Goal: Transaction & Acquisition: Purchase product/service

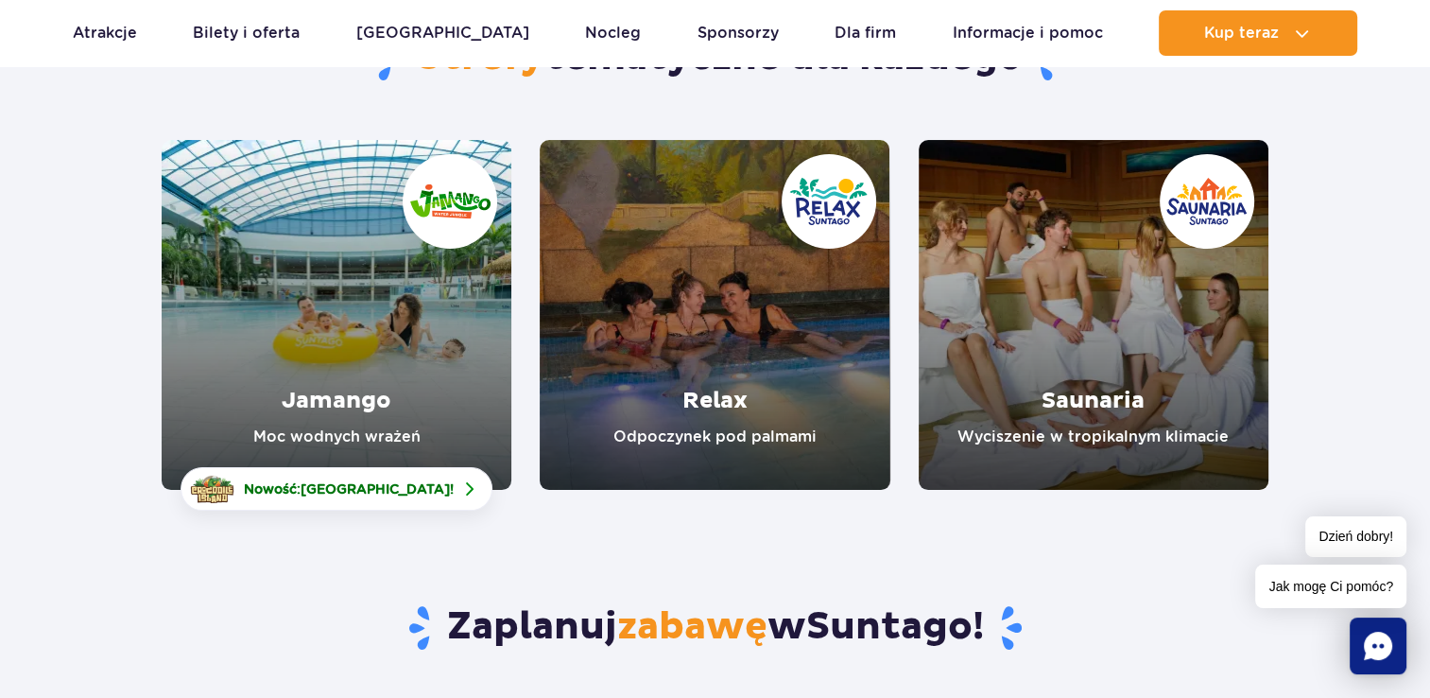
scroll to position [95, 0]
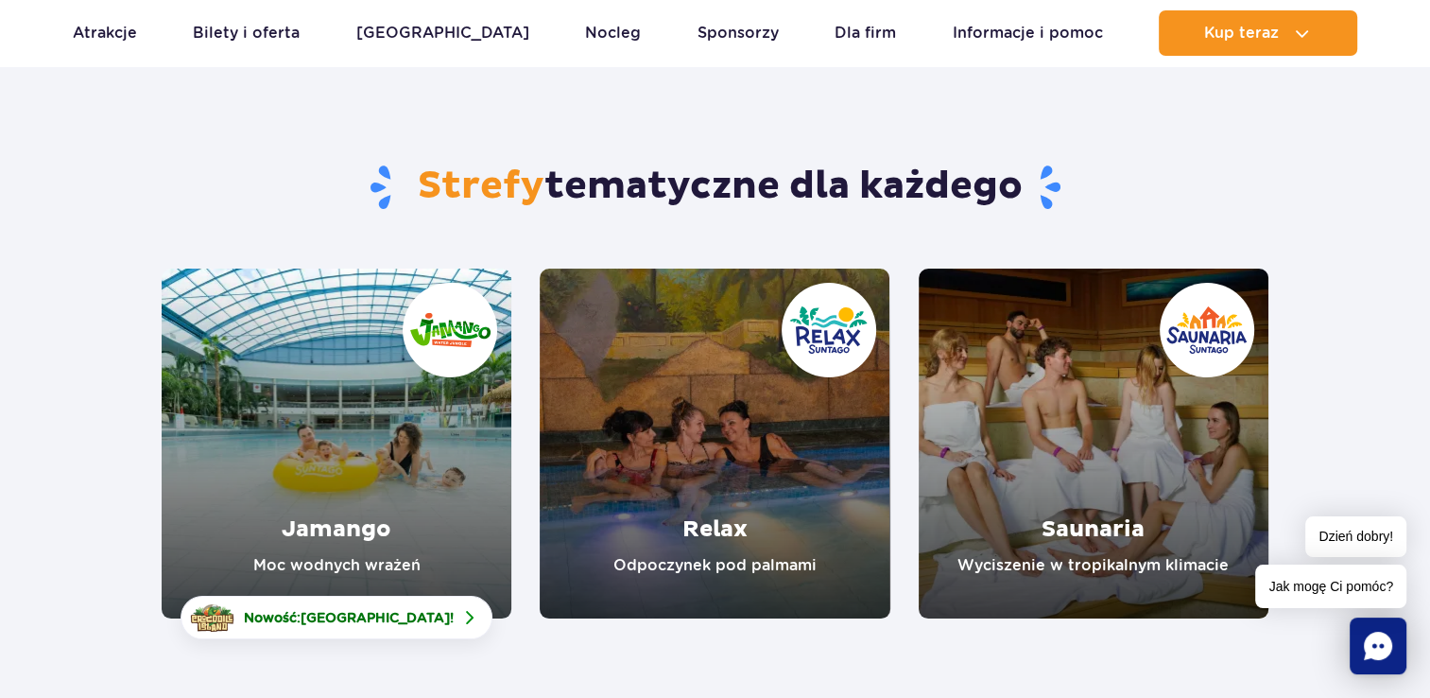
click at [431, 452] on link "Jamango" at bounding box center [337, 443] width 350 height 350
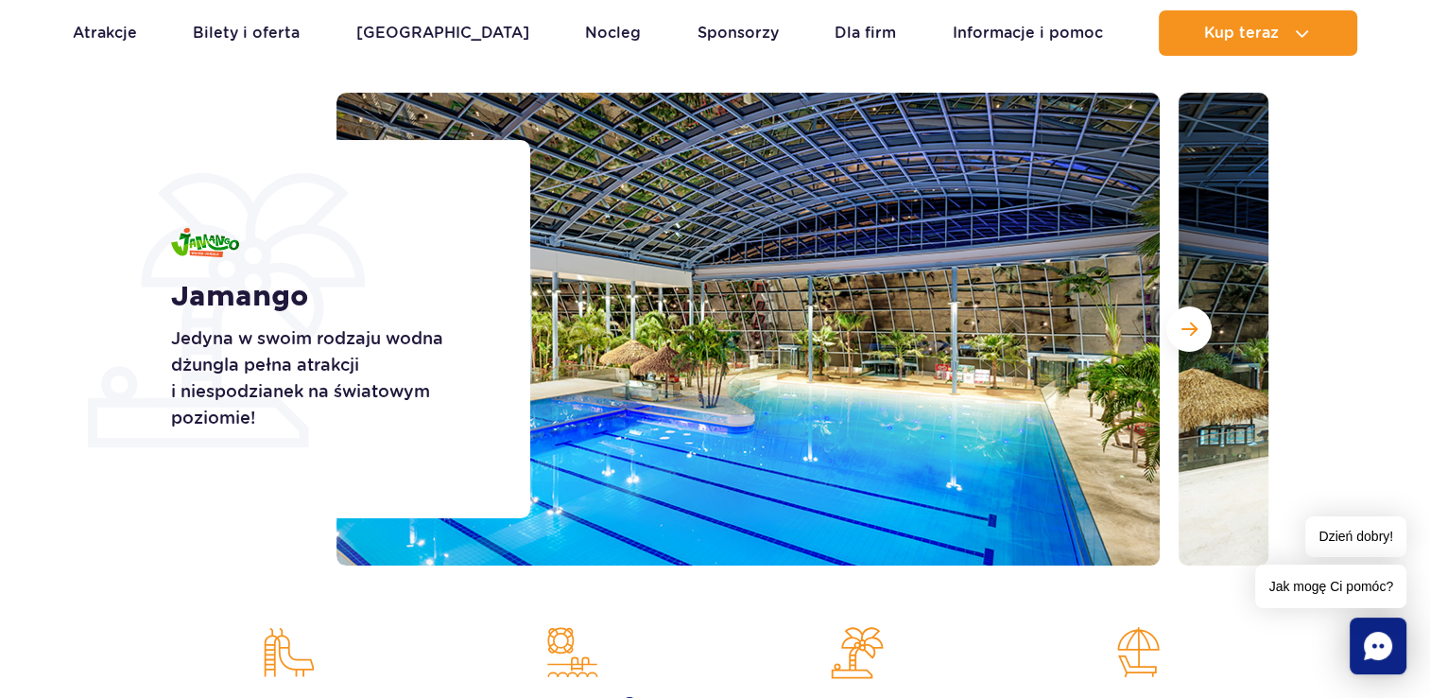
scroll to position [189, 0]
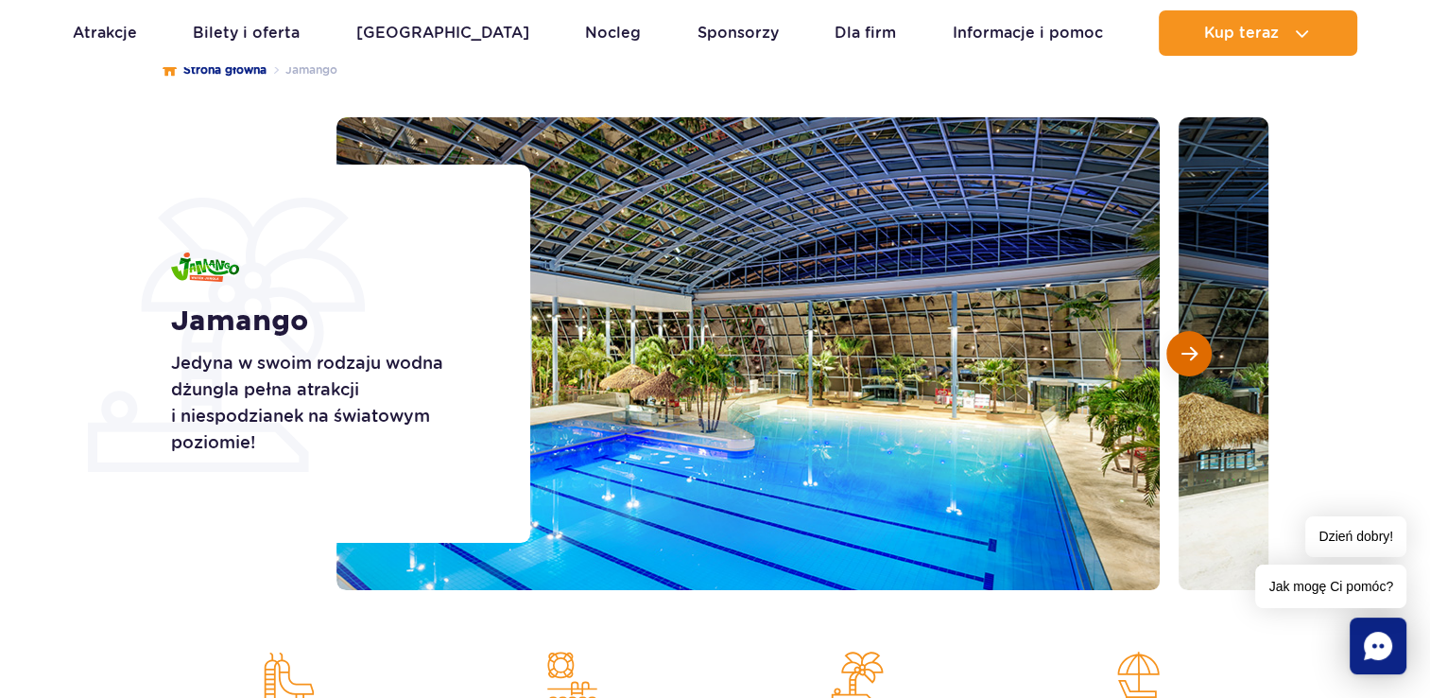
click at [1197, 354] on span "Następny slajd" at bounding box center [1190, 353] width 16 height 17
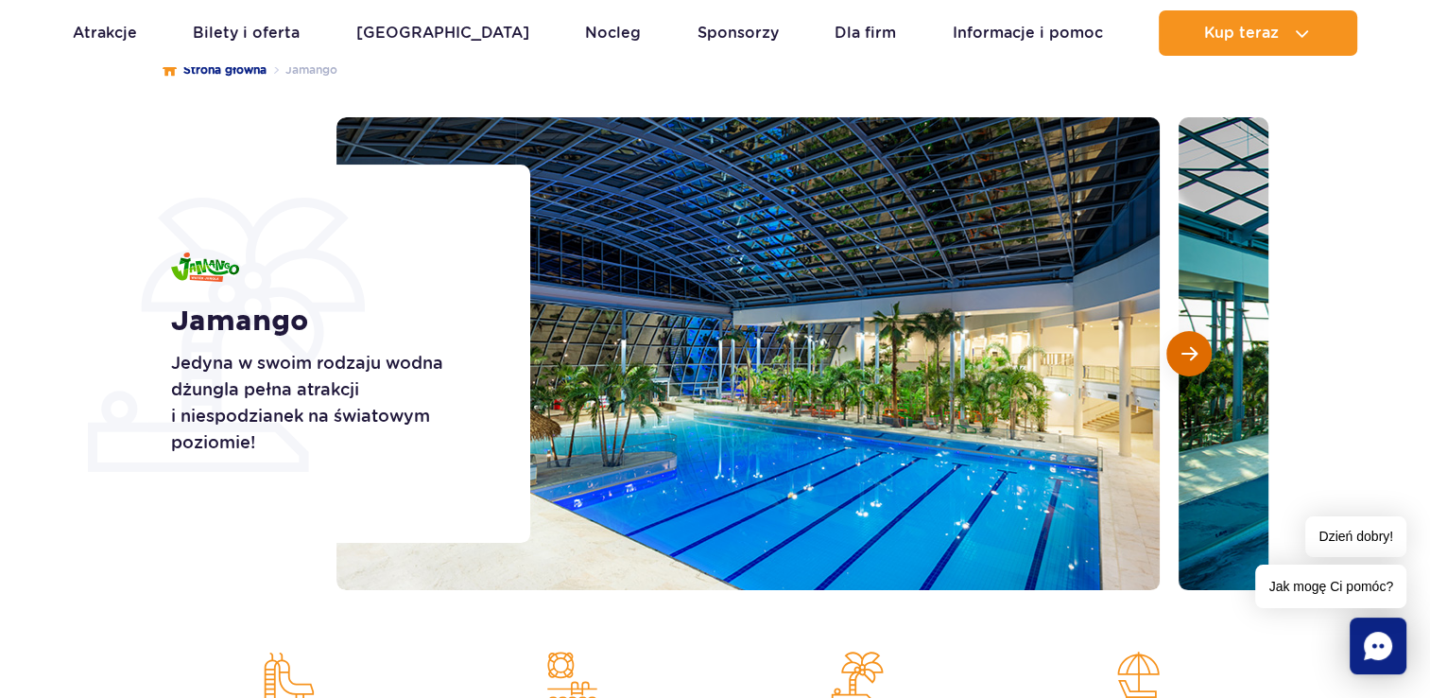
click at [1199, 354] on button "Następny slajd" at bounding box center [1188, 353] width 45 height 45
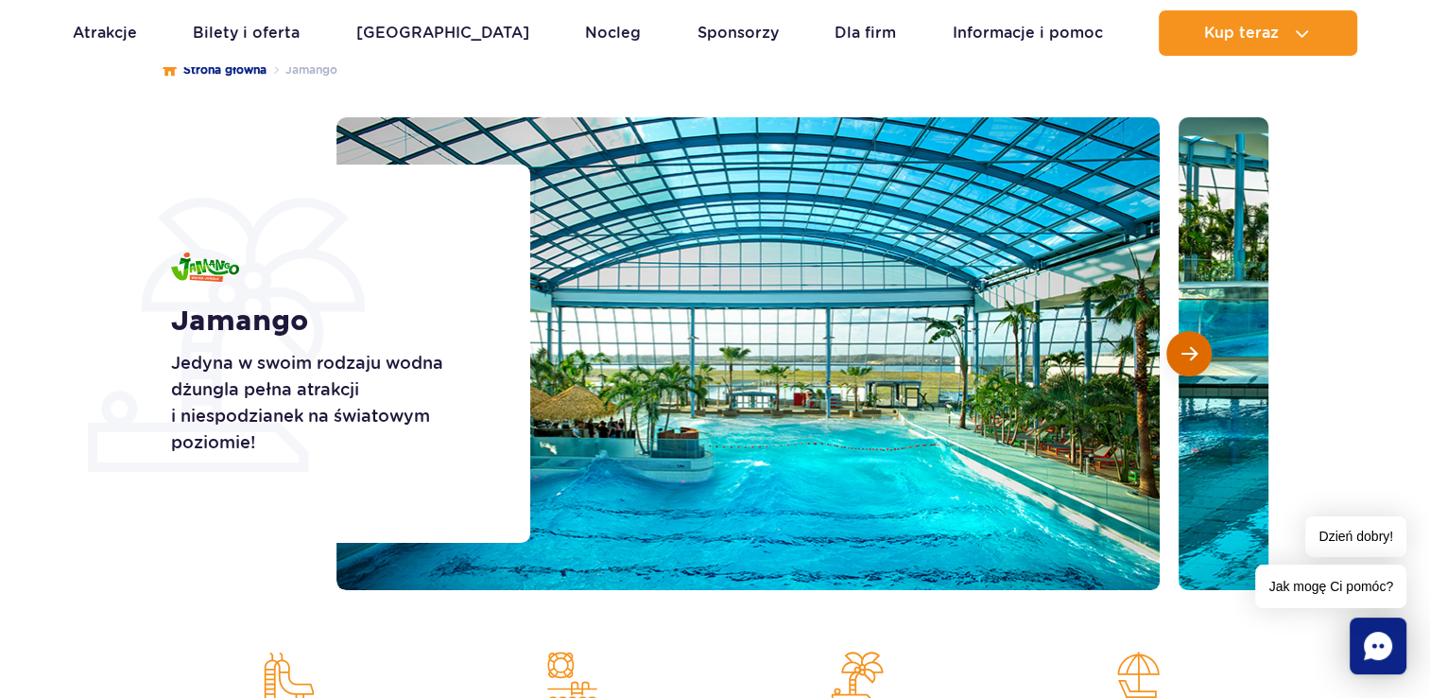
click at [1199, 354] on button "Następny slajd" at bounding box center [1188, 353] width 45 height 45
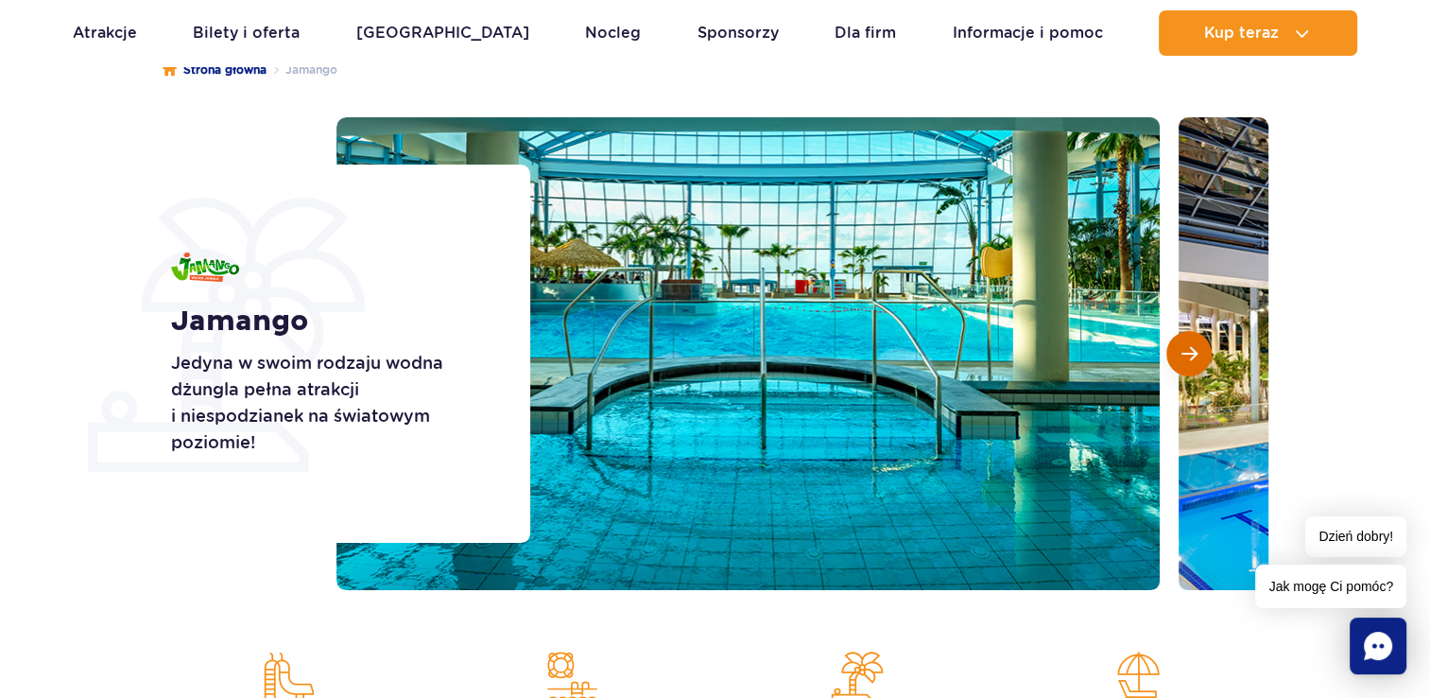
click at [1199, 354] on button "Następny slajd" at bounding box center [1188, 353] width 45 height 45
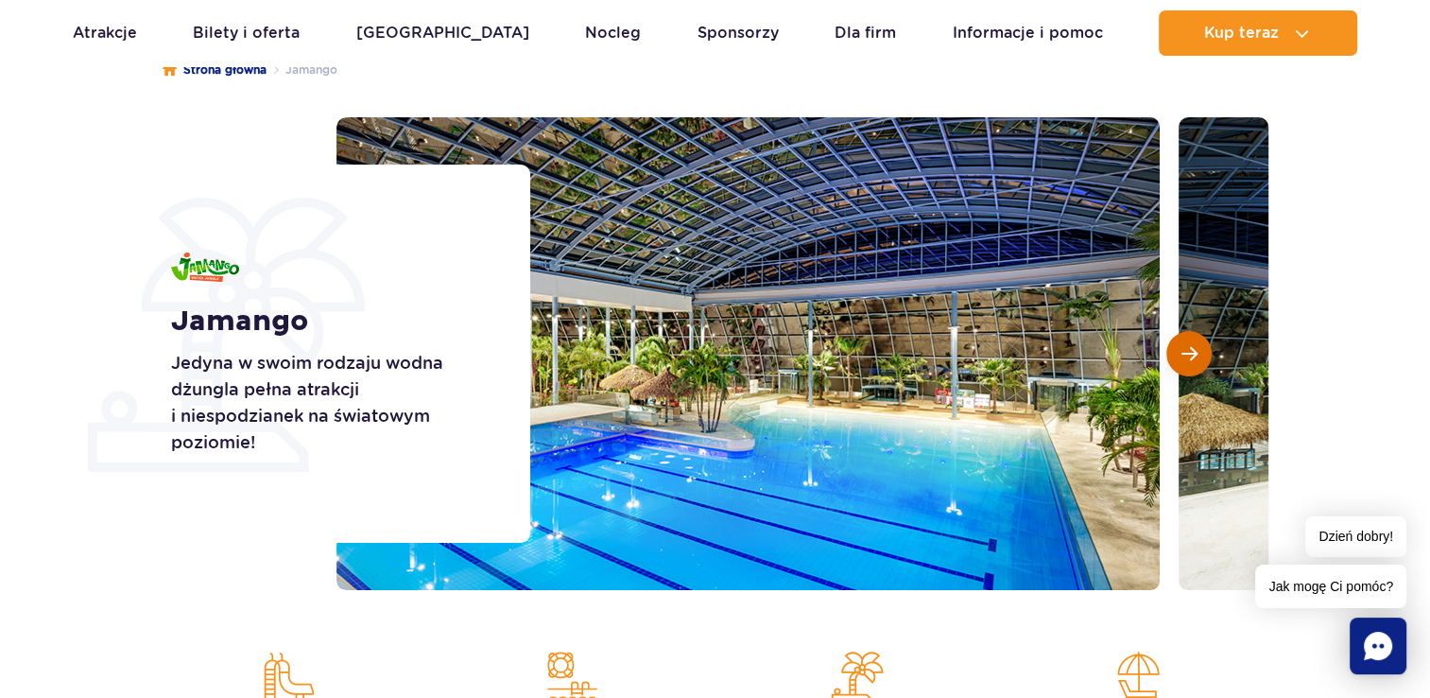
click at [1199, 354] on button "Następny slajd" at bounding box center [1188, 353] width 45 height 45
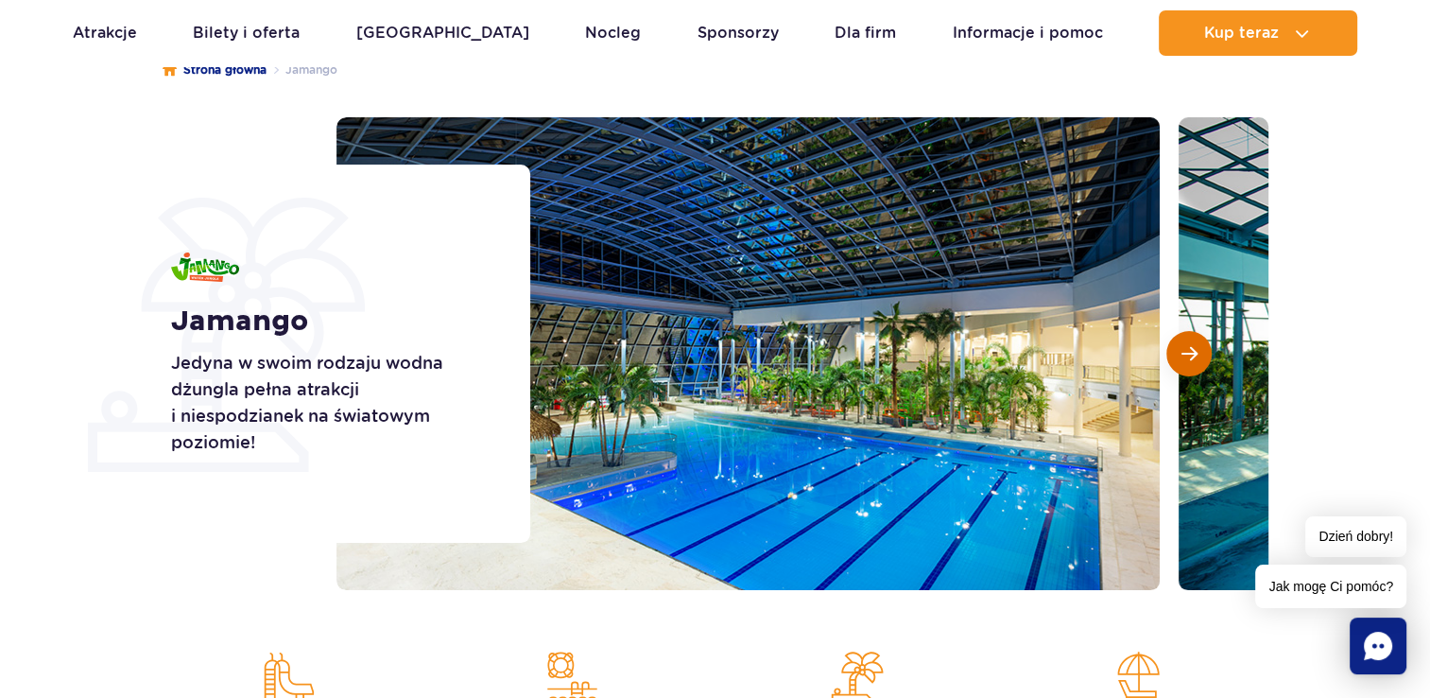
click at [1199, 354] on button "Następny slajd" at bounding box center [1188, 353] width 45 height 45
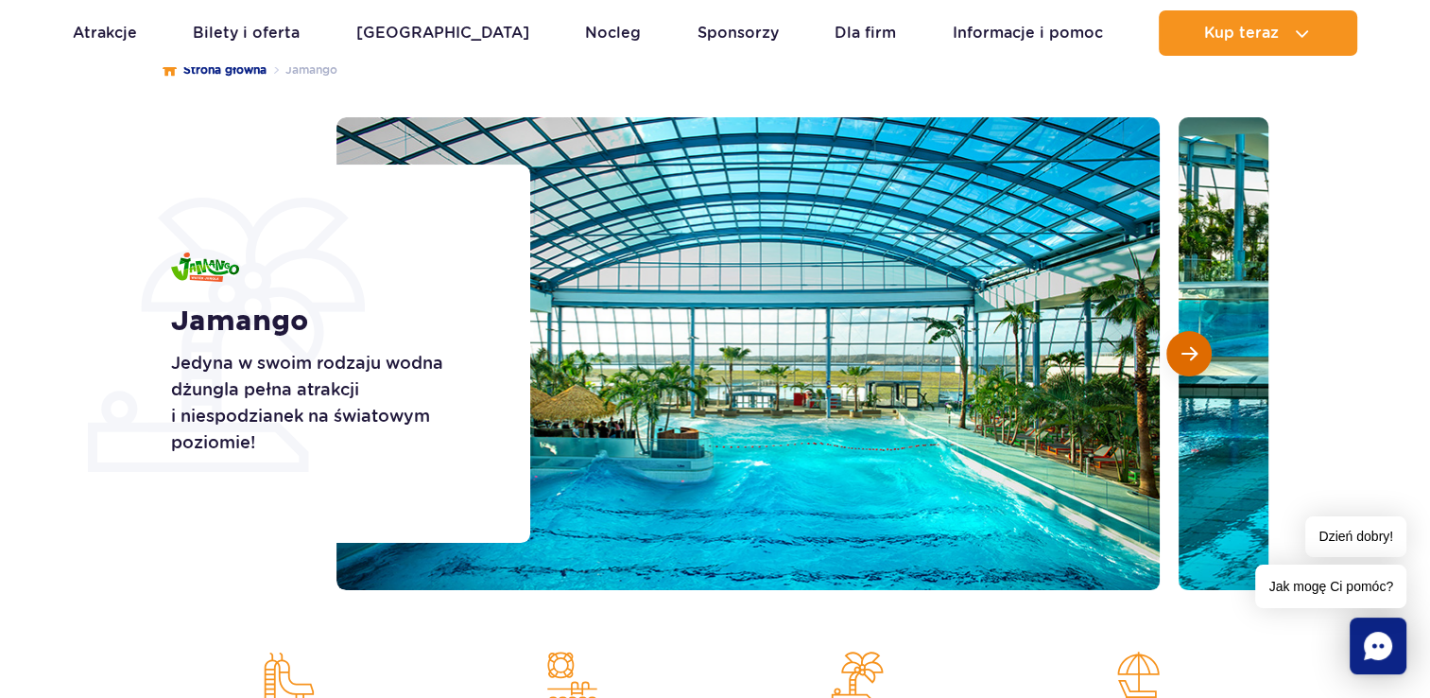
click at [1199, 354] on button "Następny slajd" at bounding box center [1188, 353] width 45 height 45
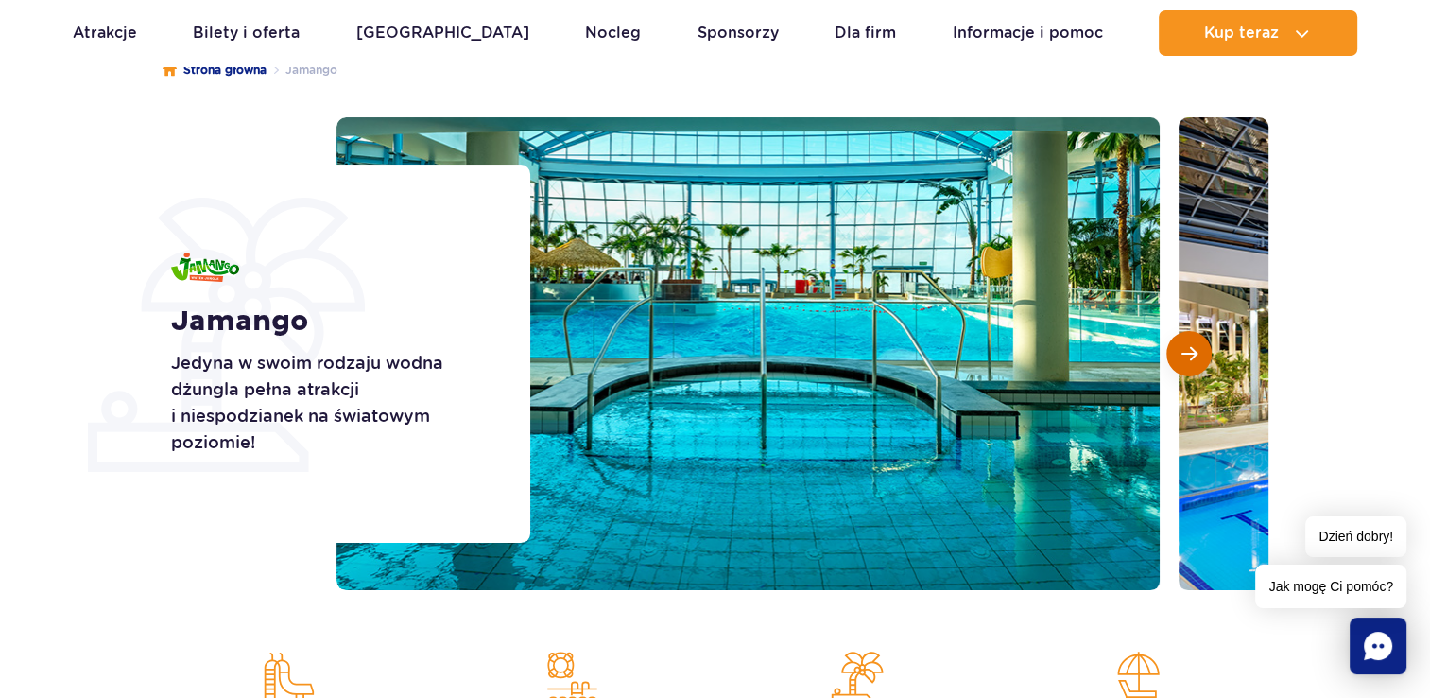
click at [1199, 354] on button "Następny slajd" at bounding box center [1188, 353] width 45 height 45
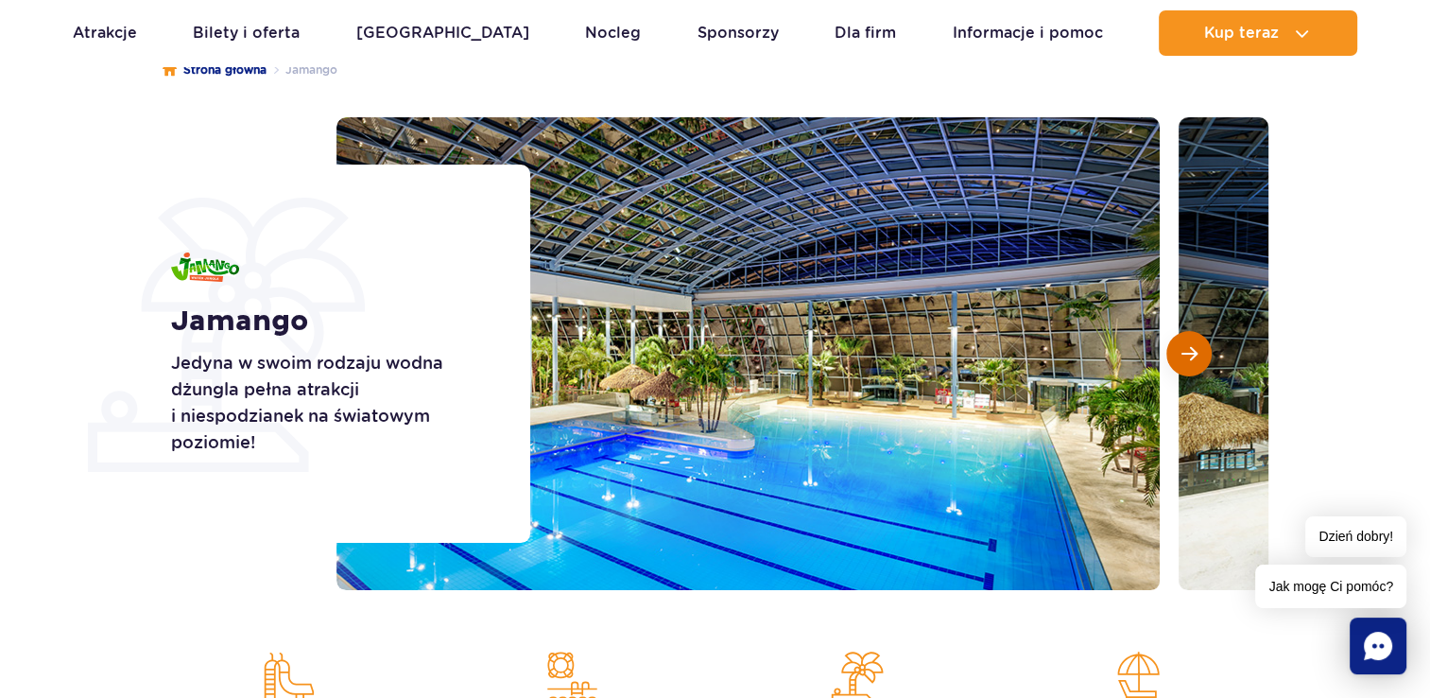
click at [1199, 354] on button "Następny slajd" at bounding box center [1188, 353] width 45 height 45
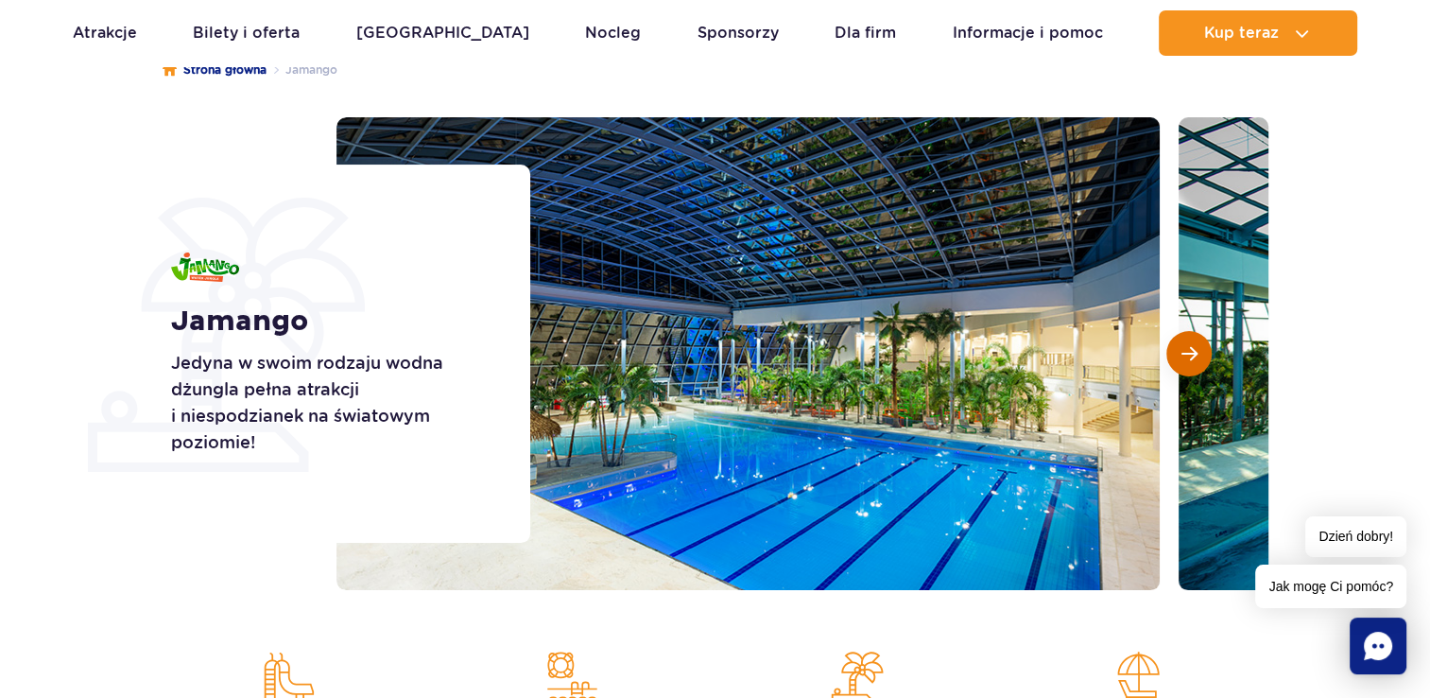
click at [1199, 354] on button "Następny slajd" at bounding box center [1188, 353] width 45 height 45
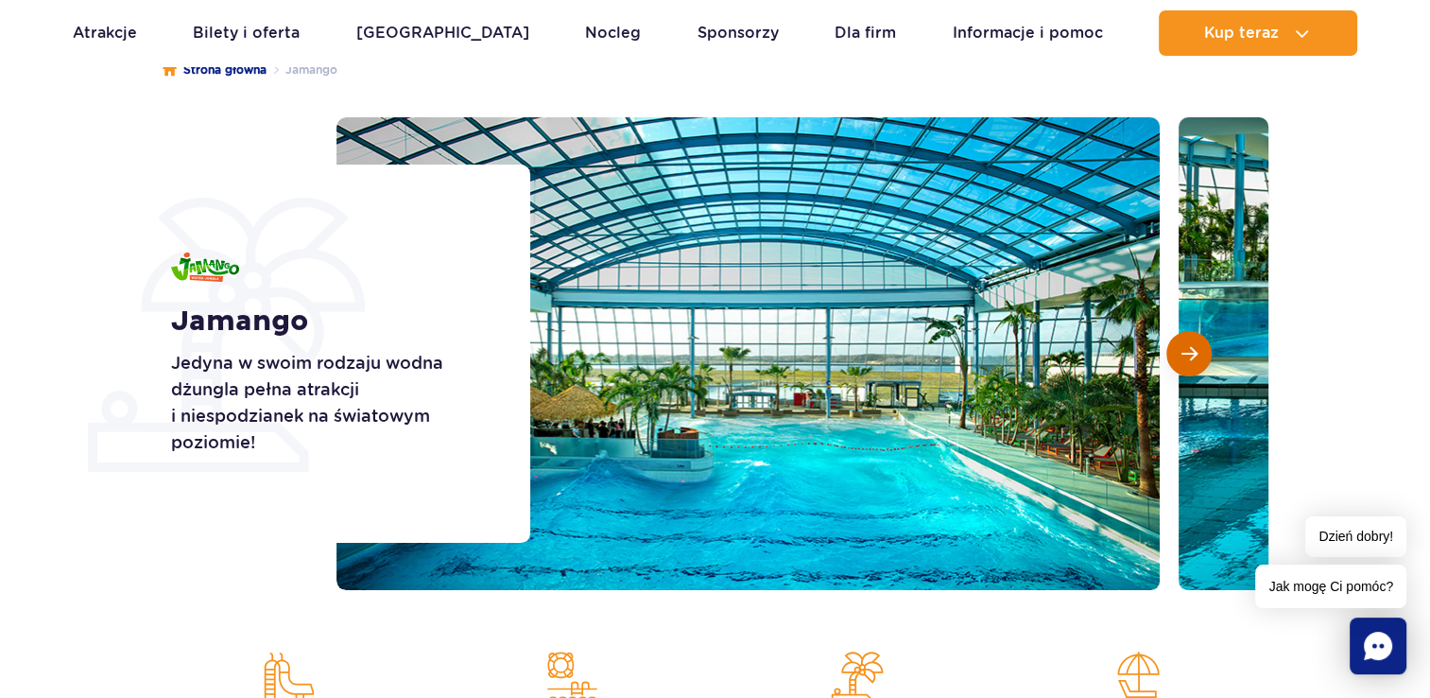
click at [1201, 354] on button "Następny slajd" at bounding box center [1188, 353] width 45 height 45
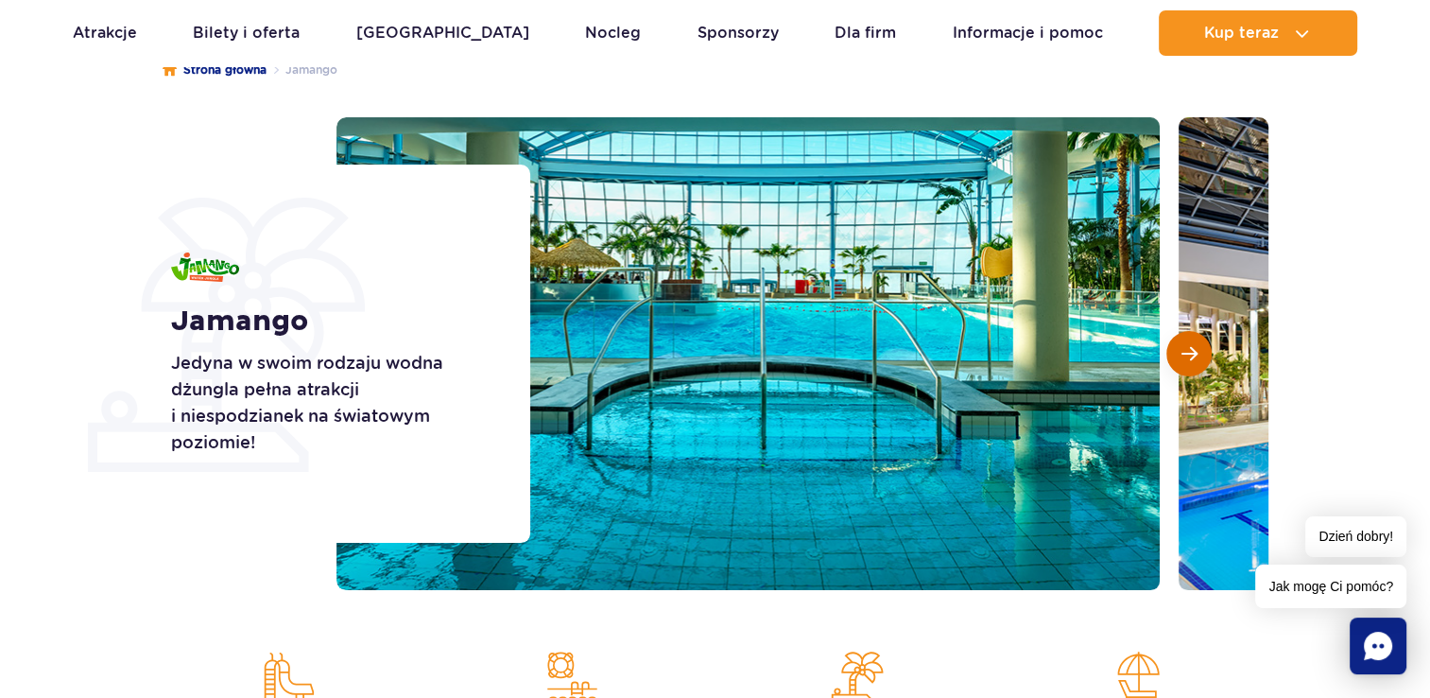
click at [1201, 354] on button "Następny slajd" at bounding box center [1188, 353] width 45 height 45
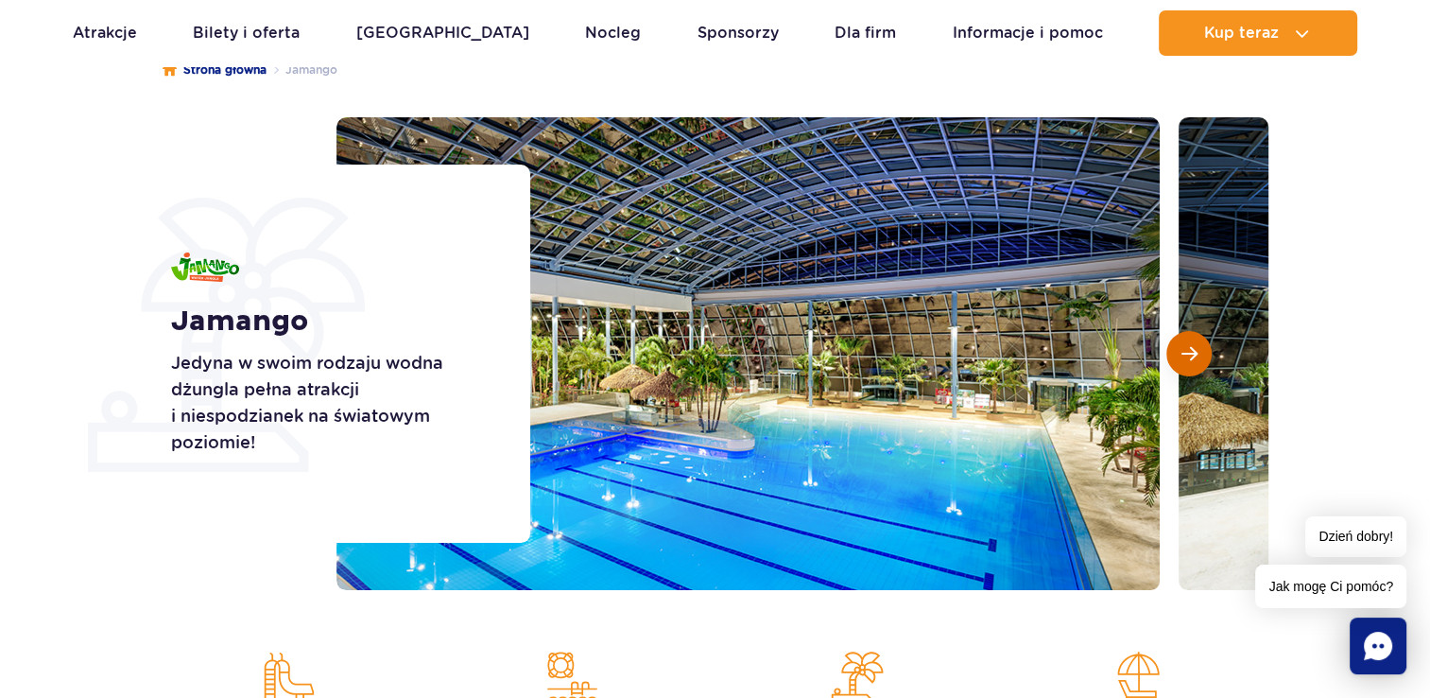
click at [1201, 354] on button "Następny slajd" at bounding box center [1188, 353] width 45 height 45
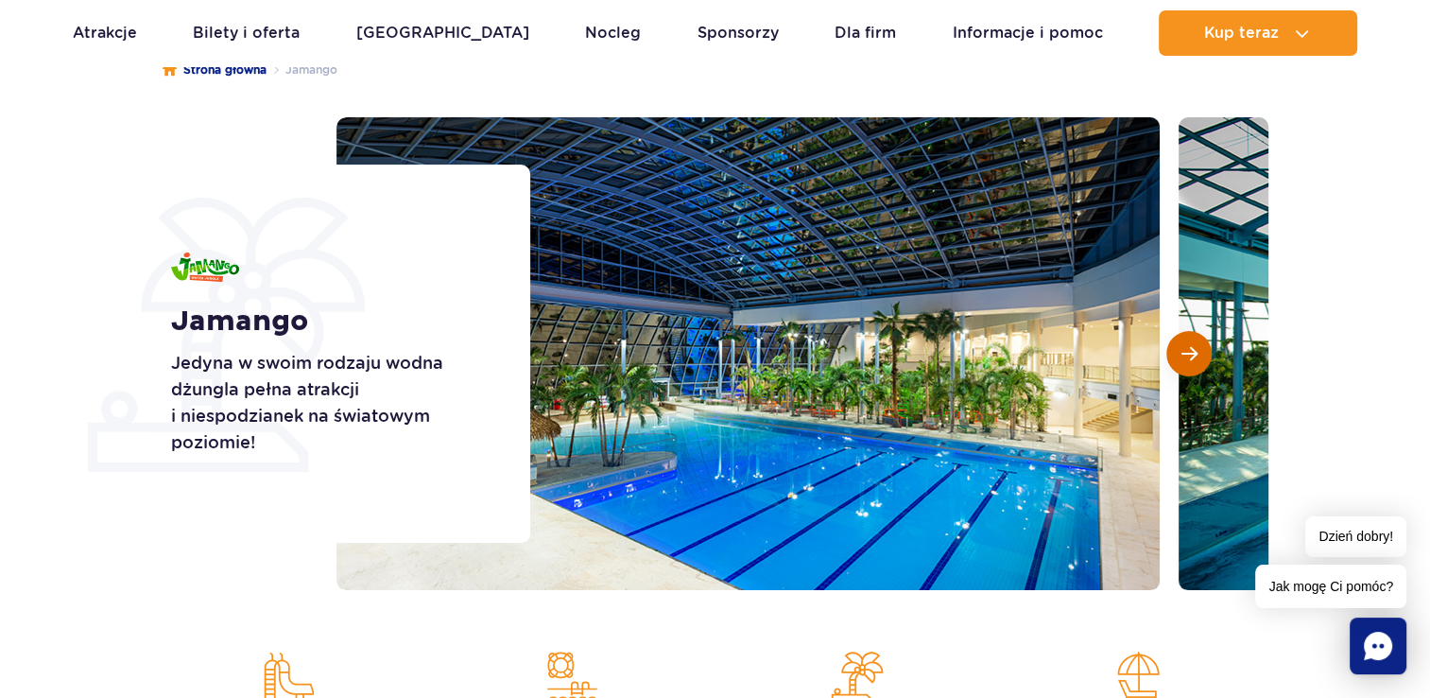
click at [1202, 354] on button "Następny slajd" at bounding box center [1188, 353] width 45 height 45
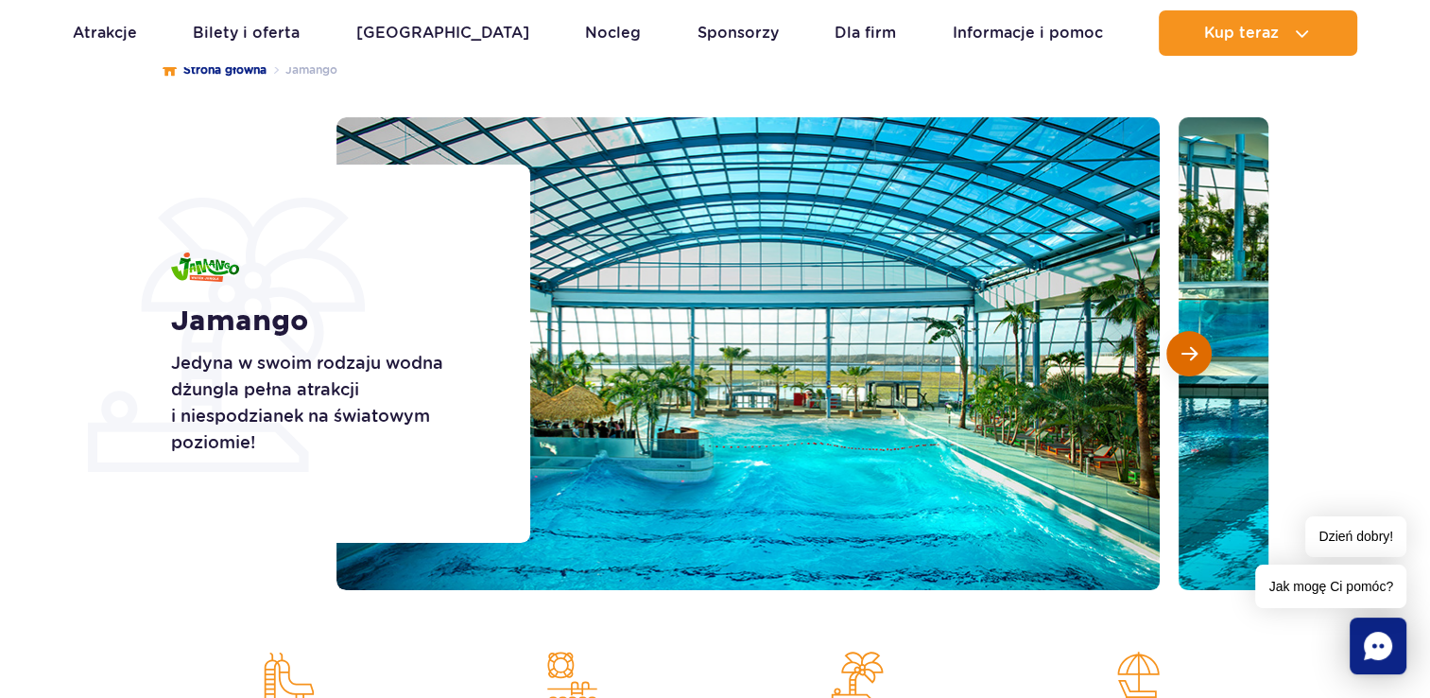
click at [1202, 354] on button "Następny slajd" at bounding box center [1188, 353] width 45 height 45
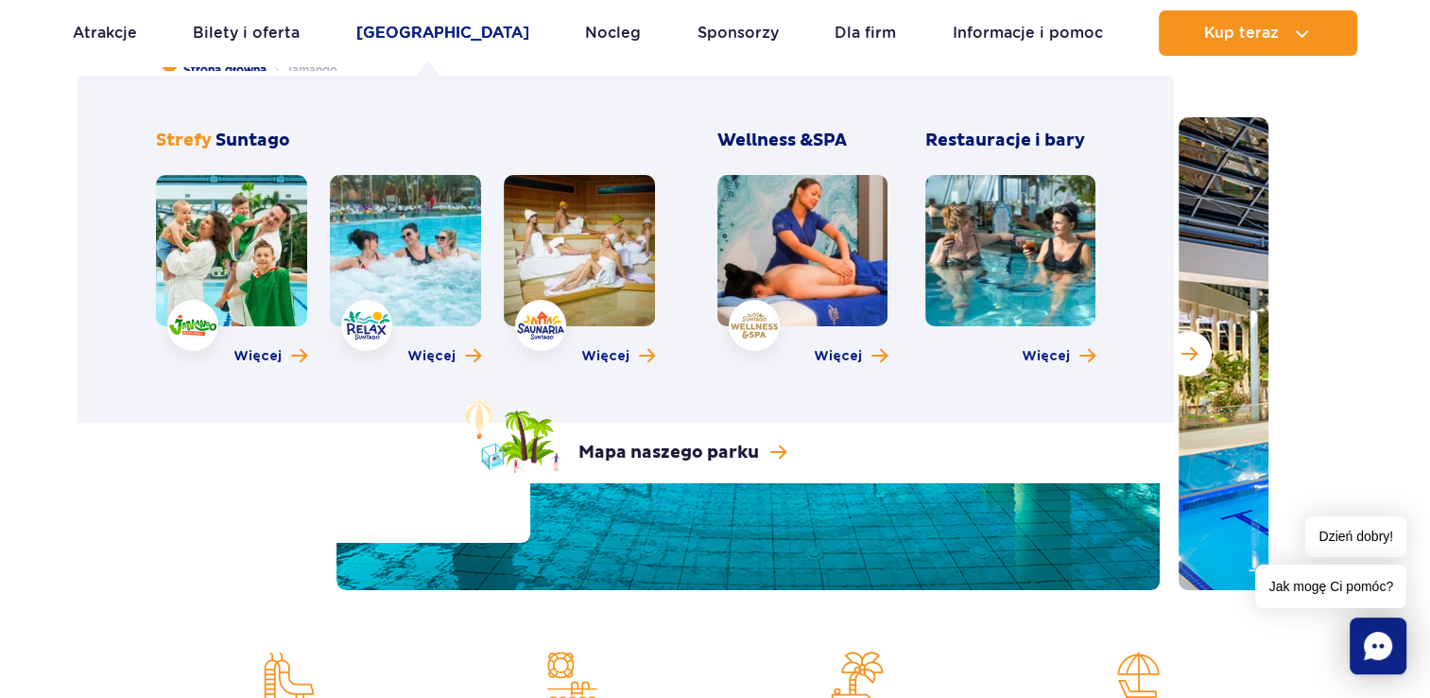
click at [412, 24] on link "[GEOGRAPHIC_DATA]" at bounding box center [442, 32] width 173 height 45
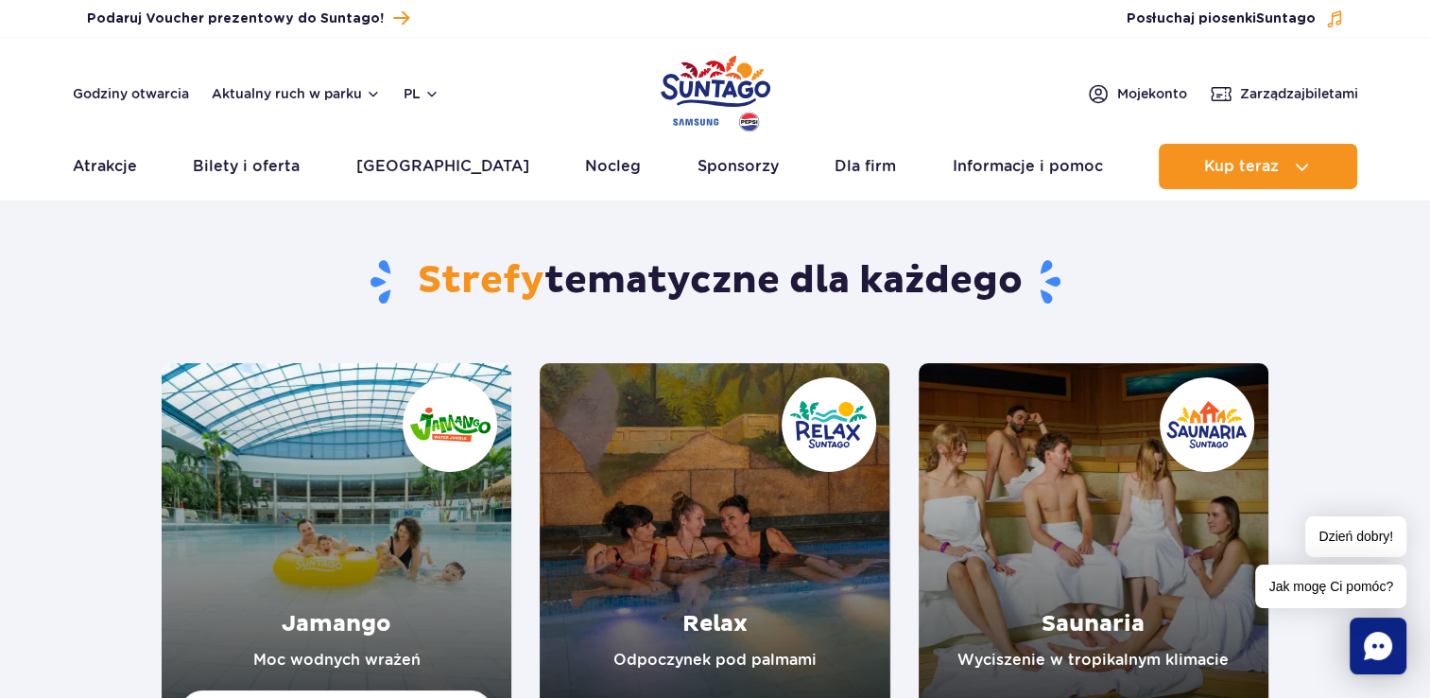
click at [734, 516] on link "Relax" at bounding box center [715, 538] width 350 height 350
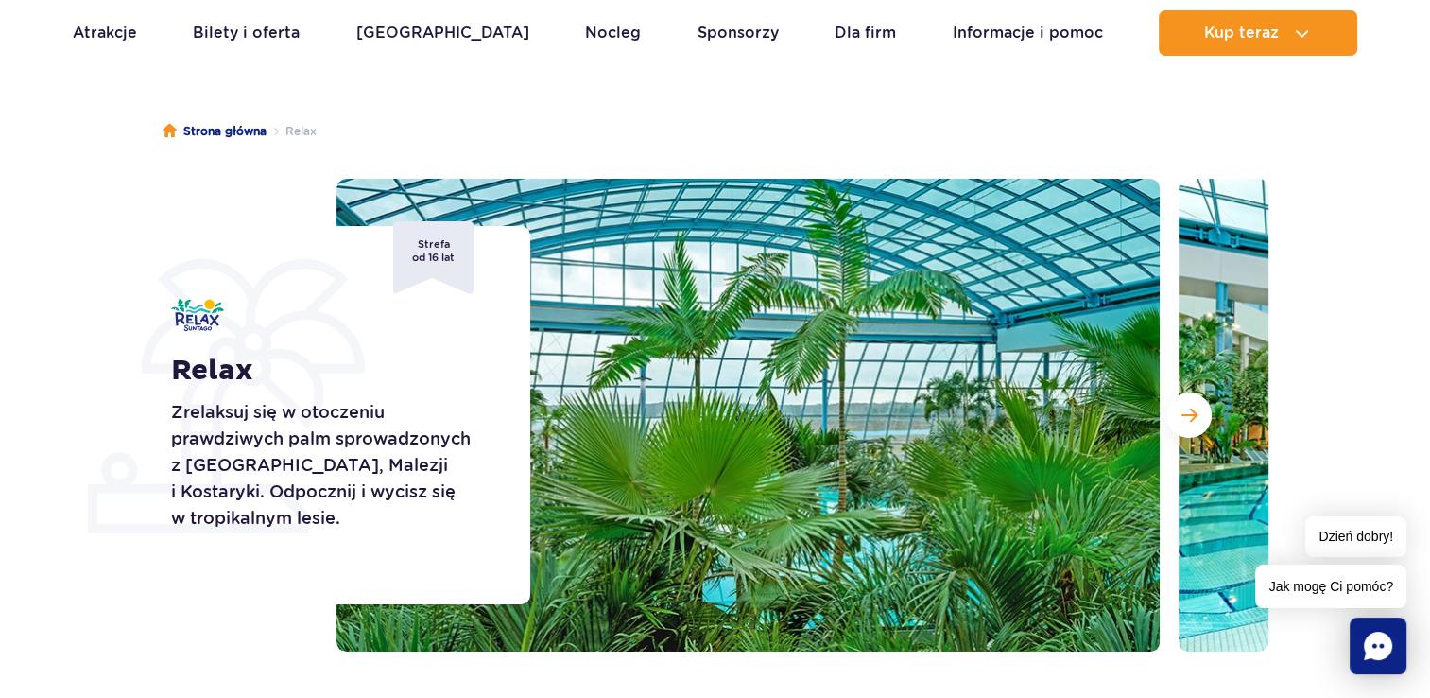
scroll to position [95, 0]
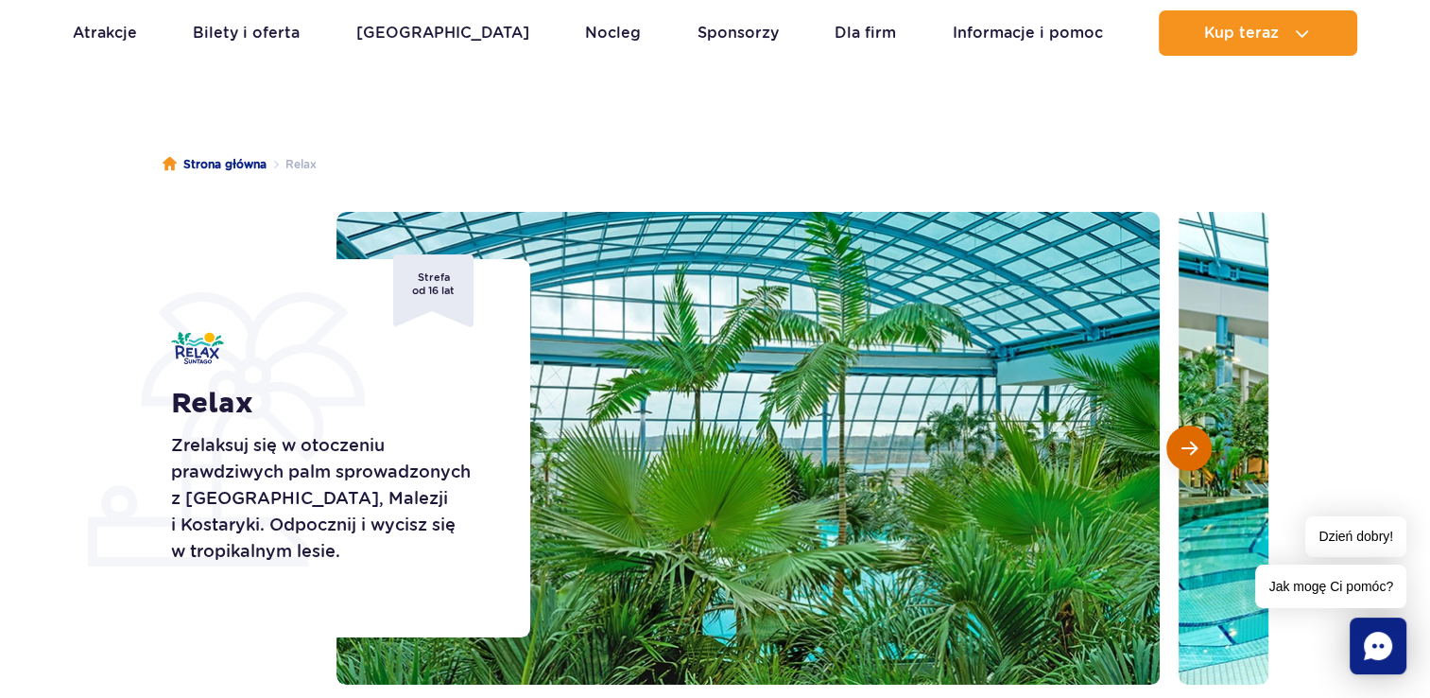
click at [1187, 444] on span "Następny slajd" at bounding box center [1190, 448] width 16 height 17
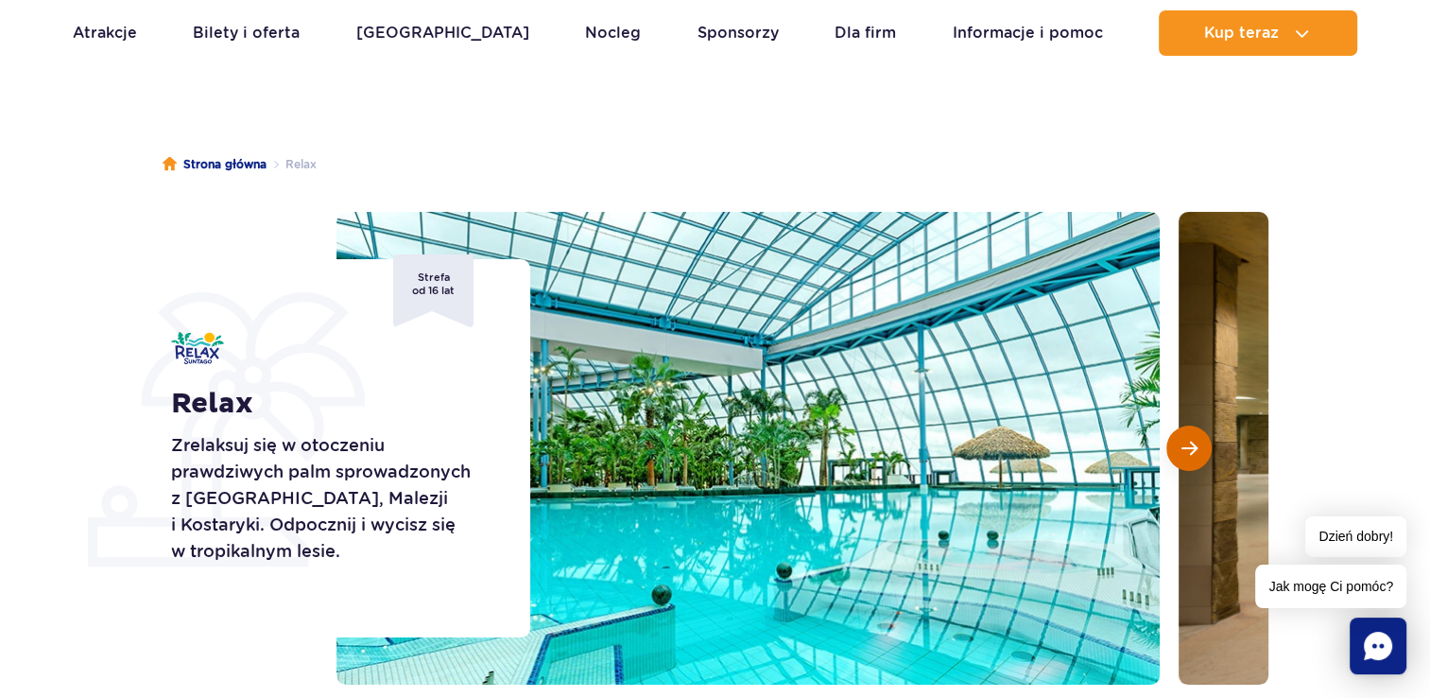
click at [1187, 444] on span "Następny slajd" at bounding box center [1190, 448] width 16 height 17
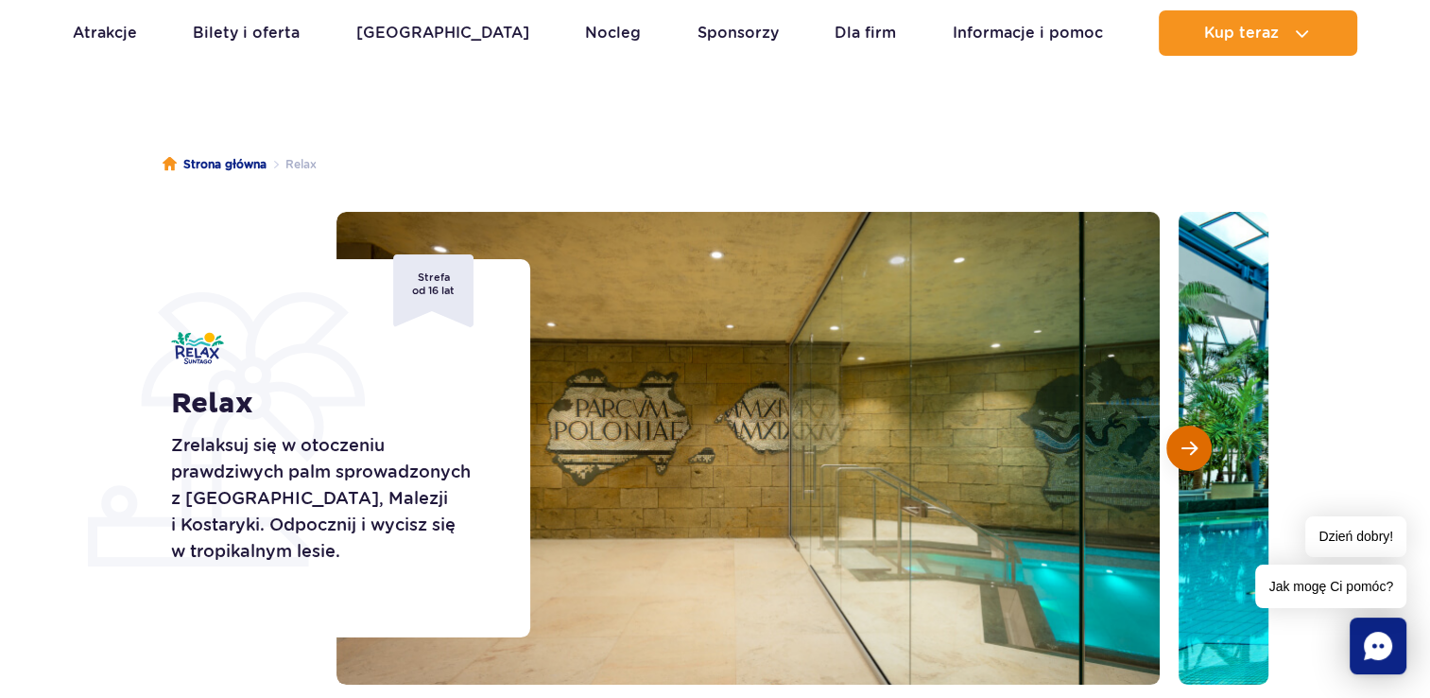
click at [1187, 444] on span "Następny slajd" at bounding box center [1190, 448] width 16 height 17
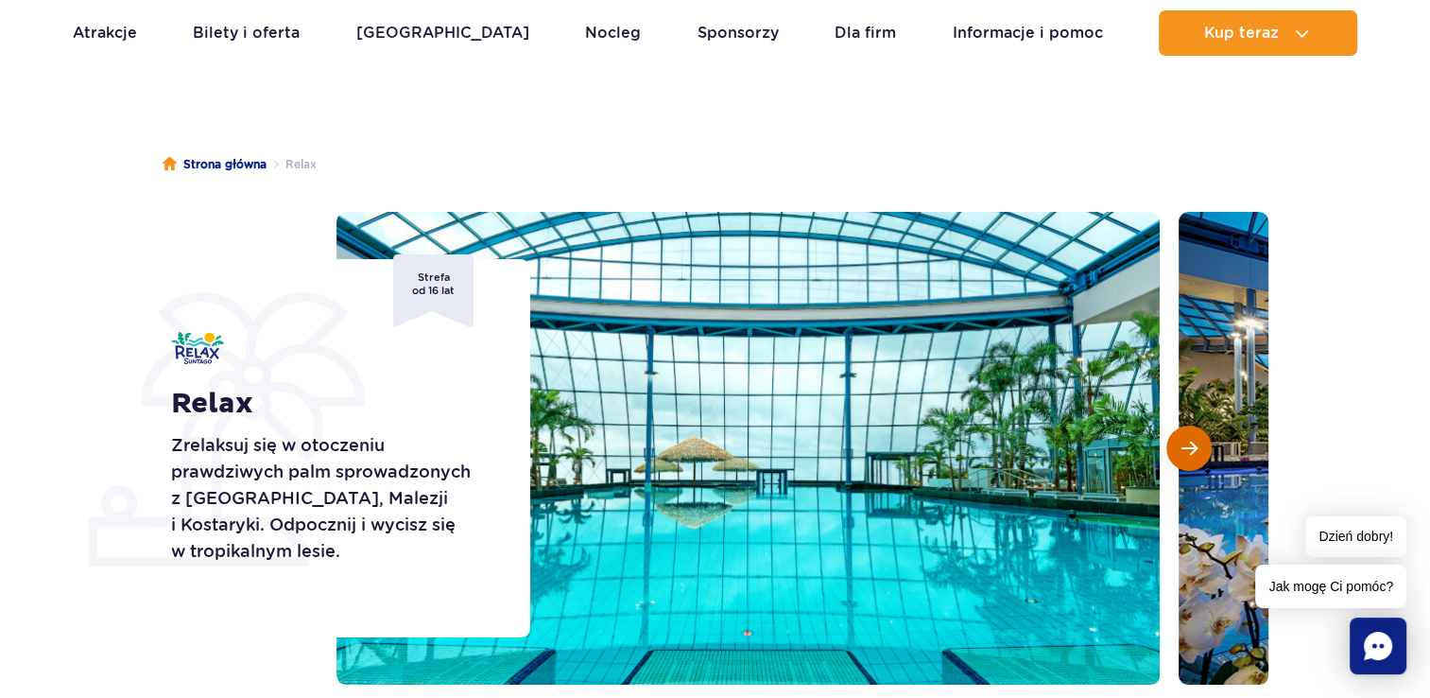
click at [1195, 448] on span "Następny slajd" at bounding box center [1190, 448] width 16 height 17
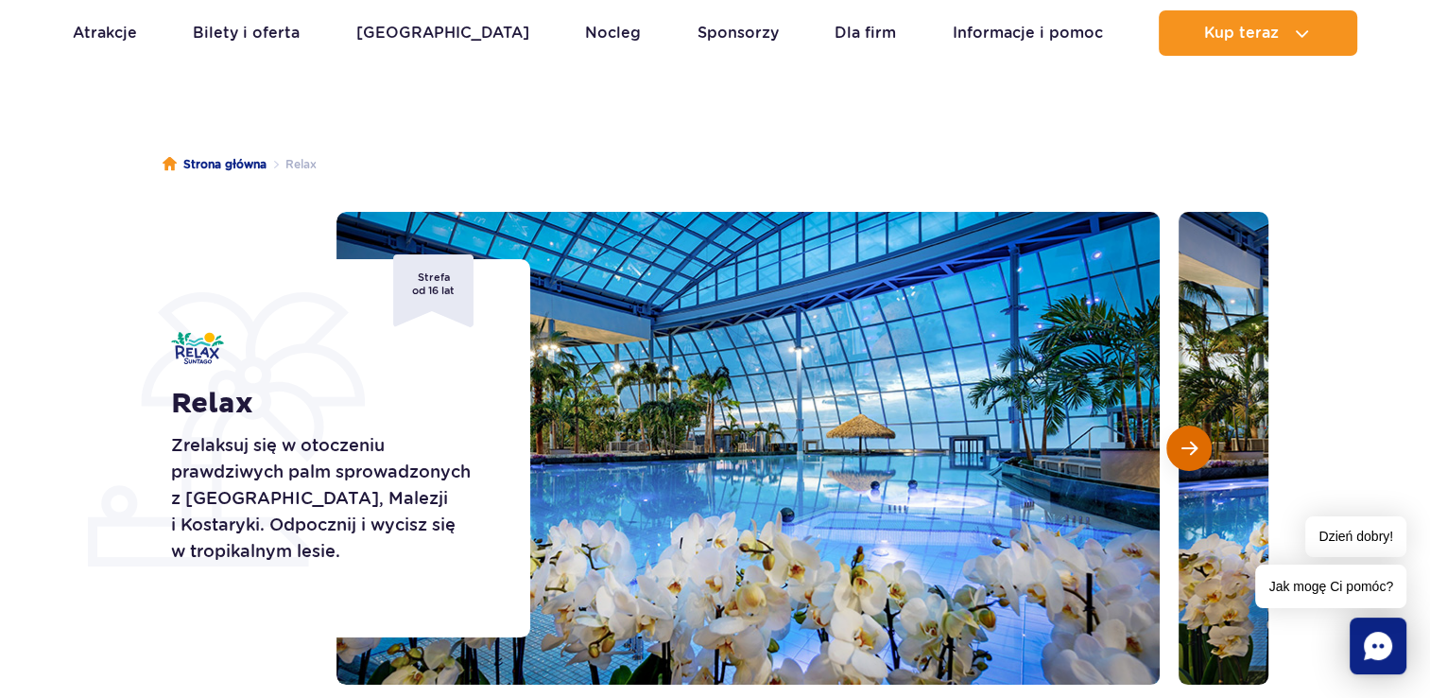
click at [1200, 450] on button "Następny slajd" at bounding box center [1188, 447] width 45 height 45
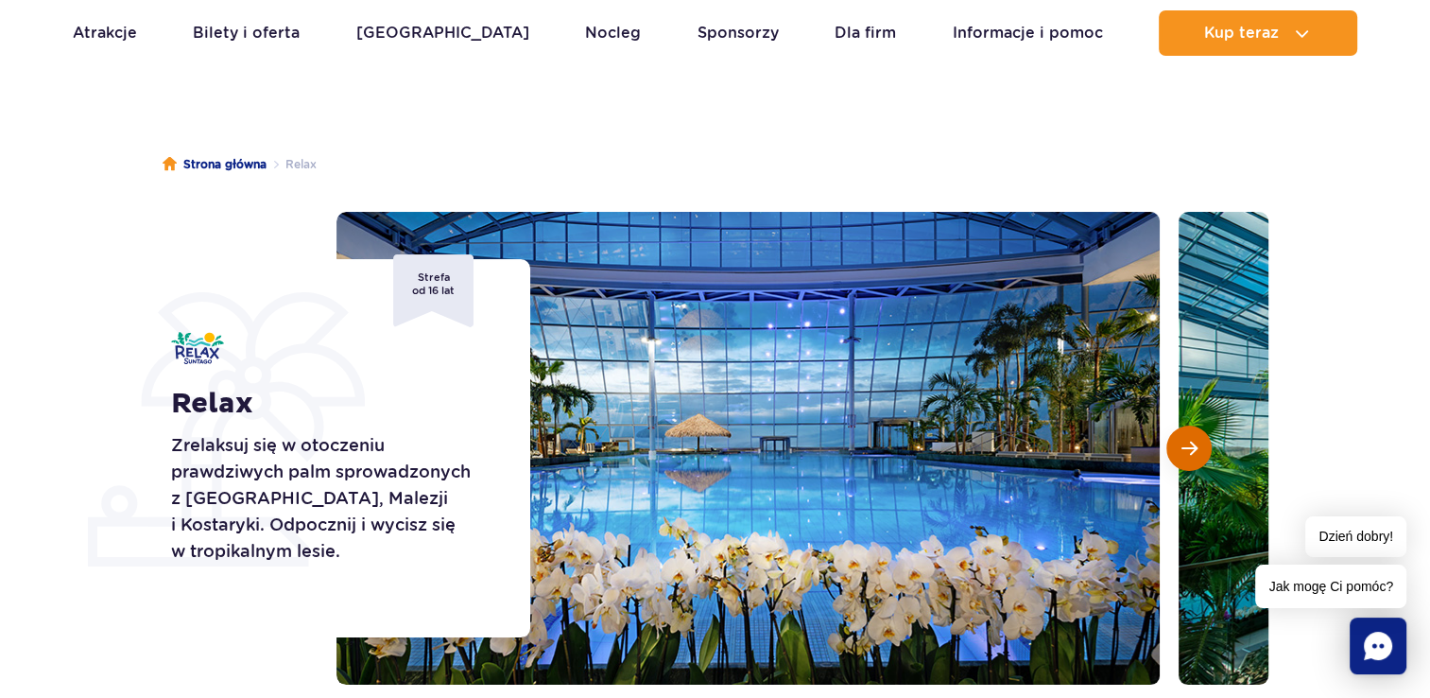
click at [1200, 450] on button "Następny slajd" at bounding box center [1188, 447] width 45 height 45
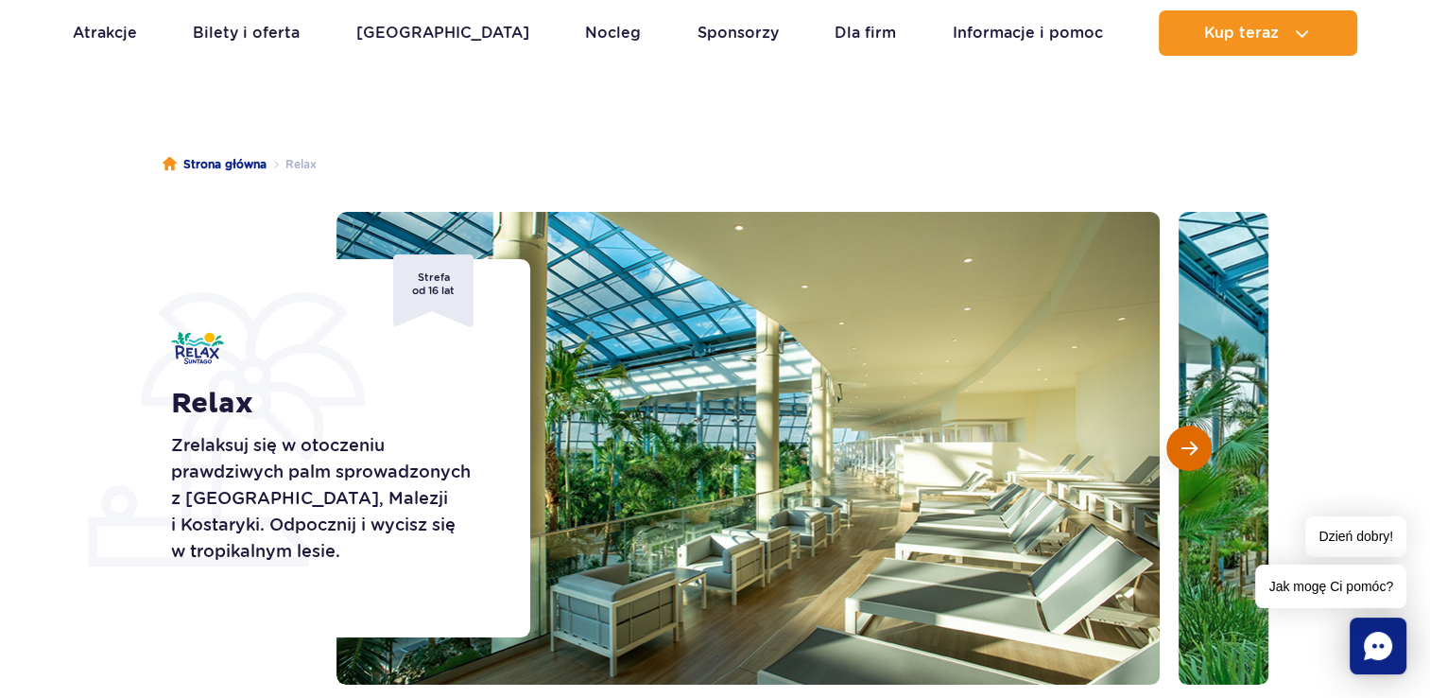
click at [1201, 448] on button "Następny slajd" at bounding box center [1188, 447] width 45 height 45
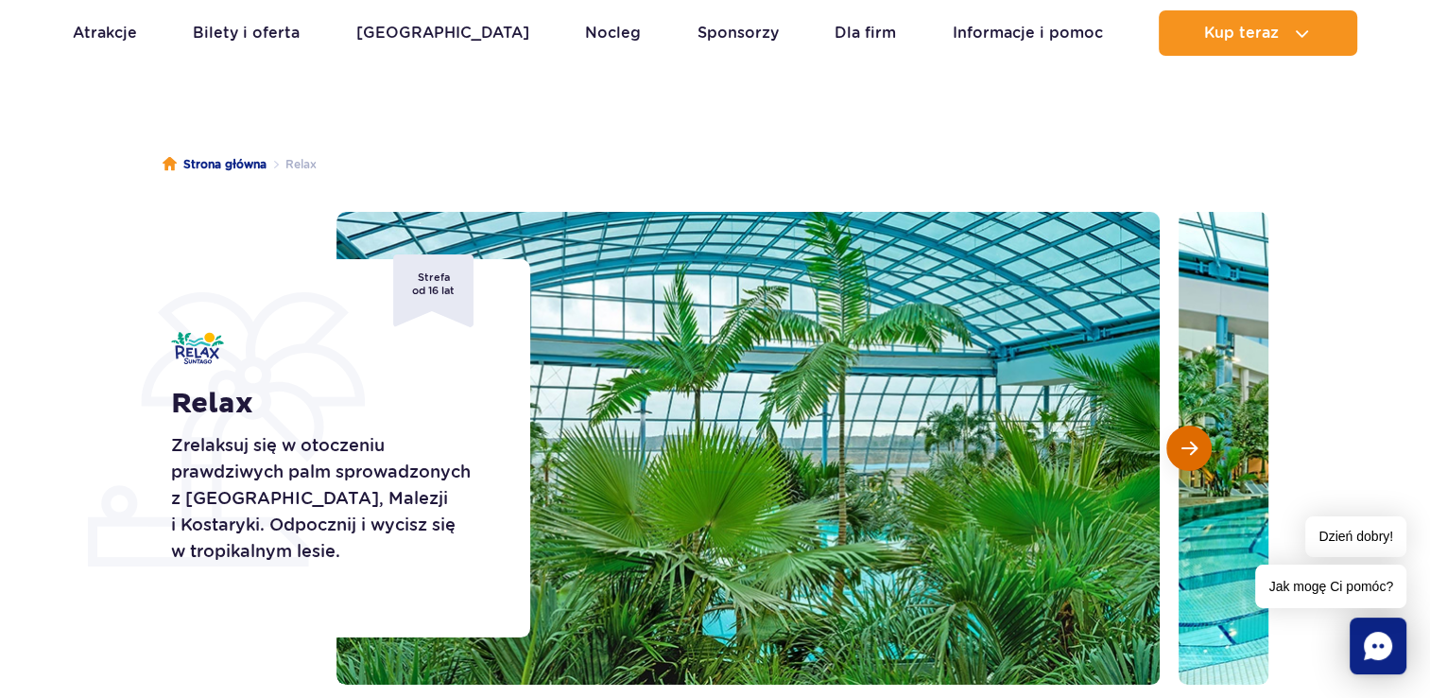
click at [1201, 448] on button "Następny slajd" at bounding box center [1188, 447] width 45 height 45
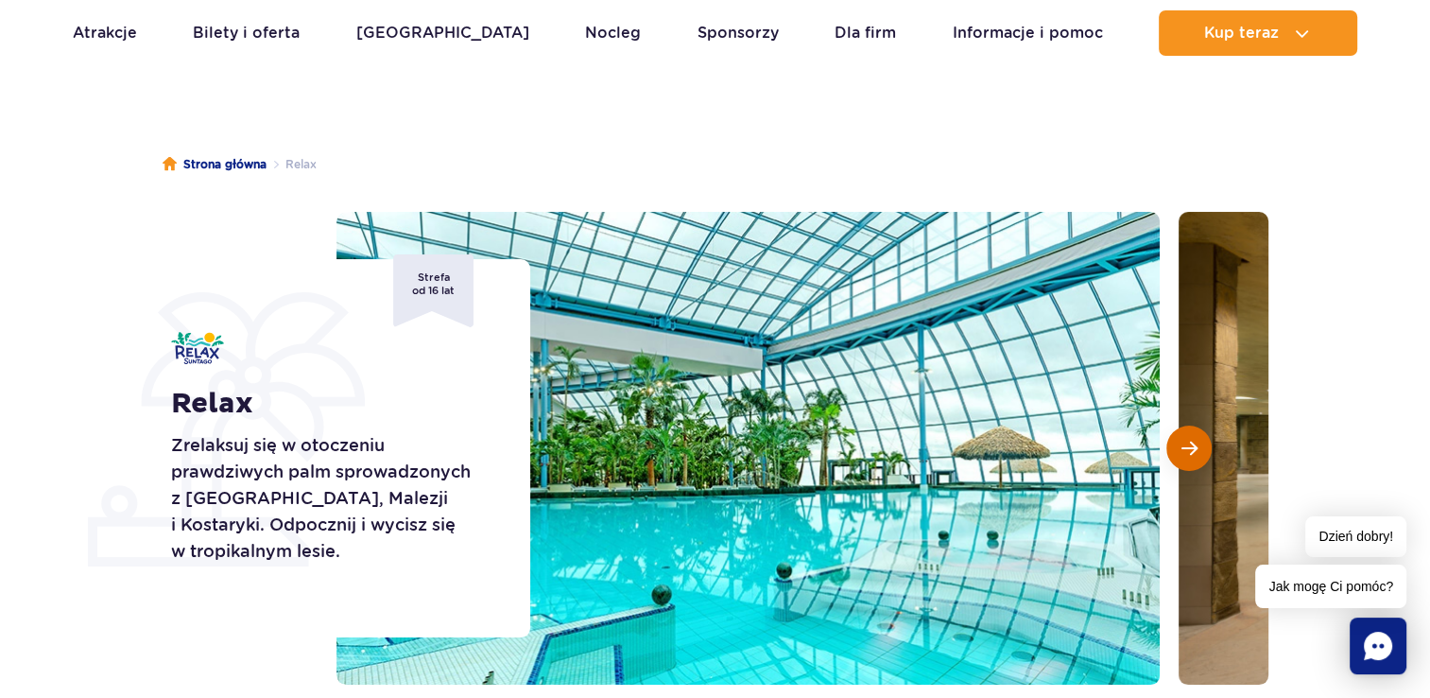
click at [1201, 448] on button "Następny slajd" at bounding box center [1188, 447] width 45 height 45
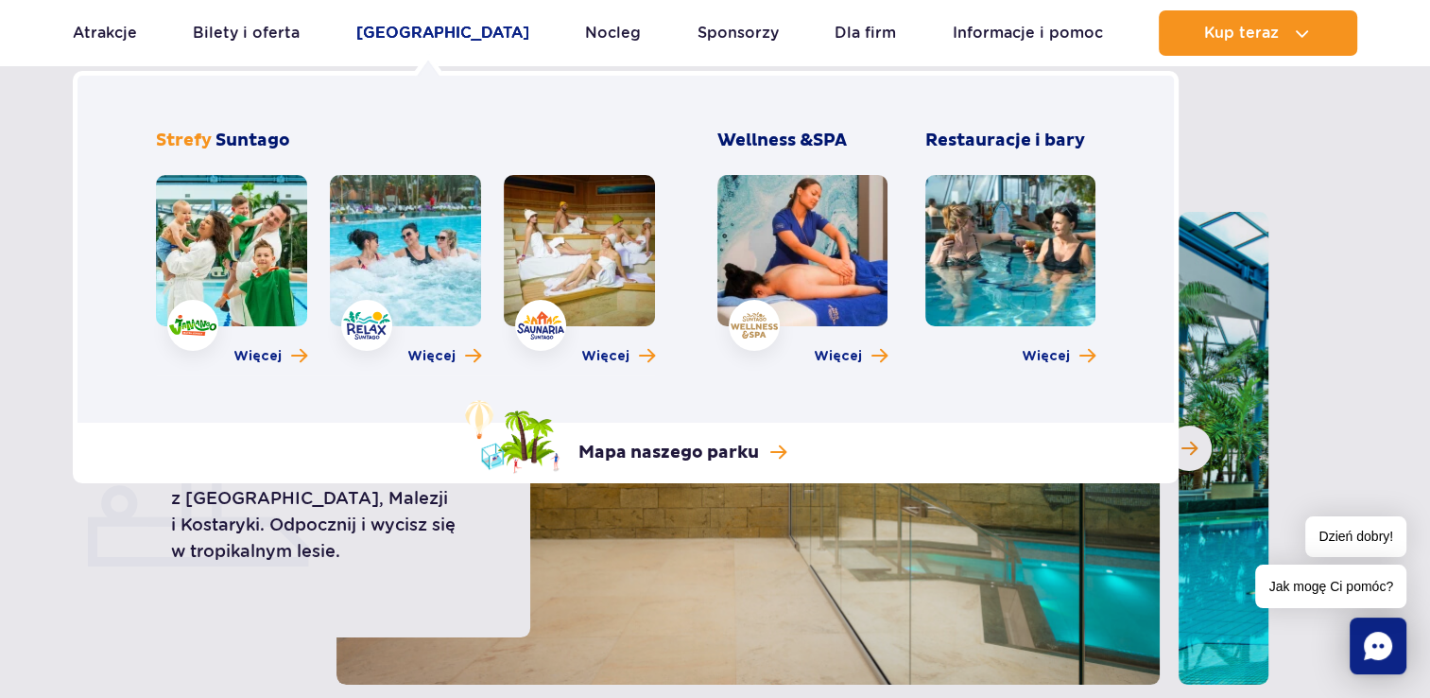
click at [450, 37] on link "[GEOGRAPHIC_DATA]" at bounding box center [442, 32] width 173 height 45
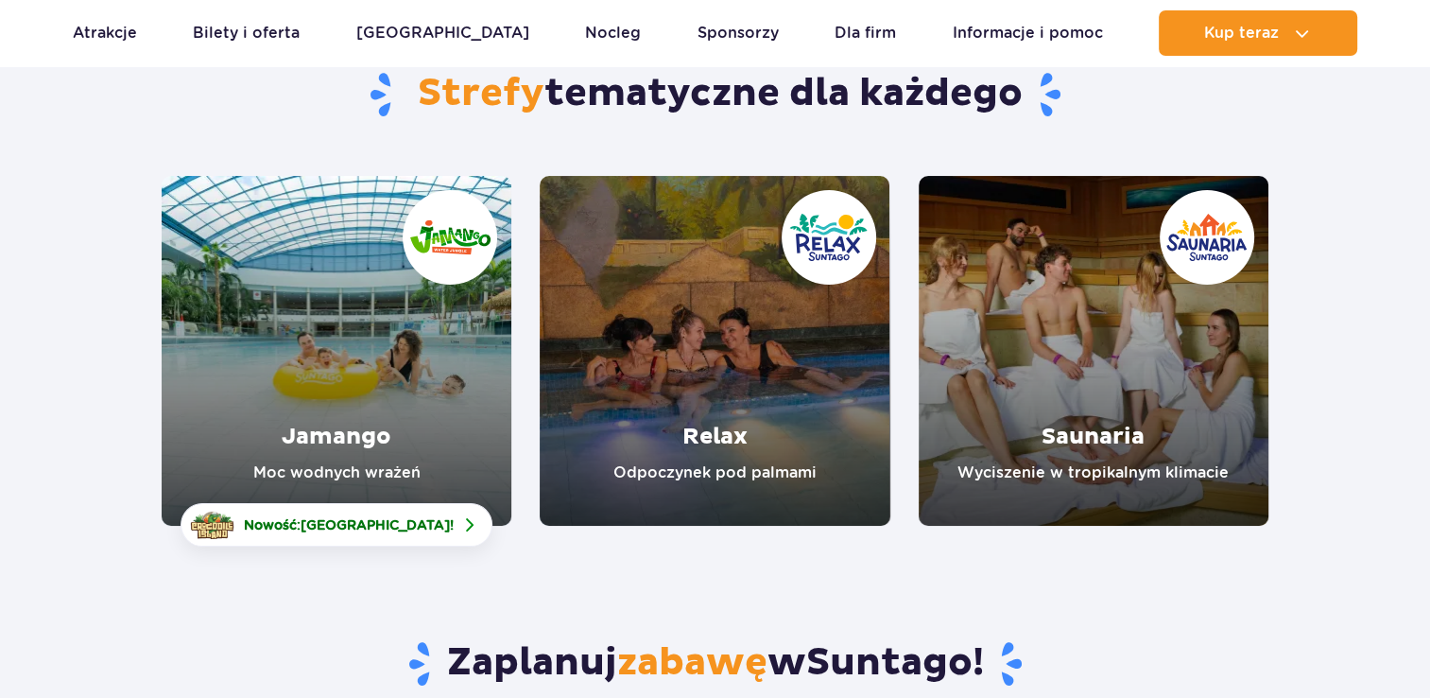
scroll to position [189, 0]
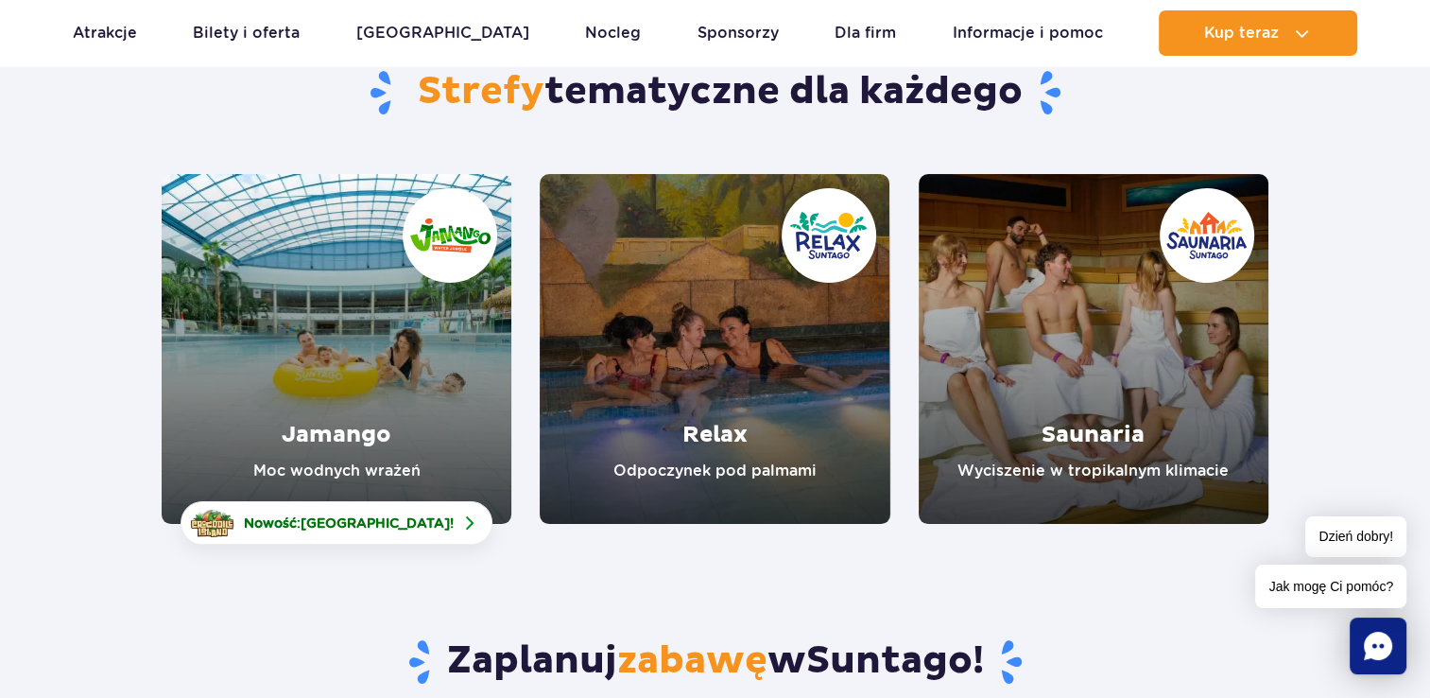
click at [1159, 337] on link "Saunaria" at bounding box center [1094, 349] width 350 height 350
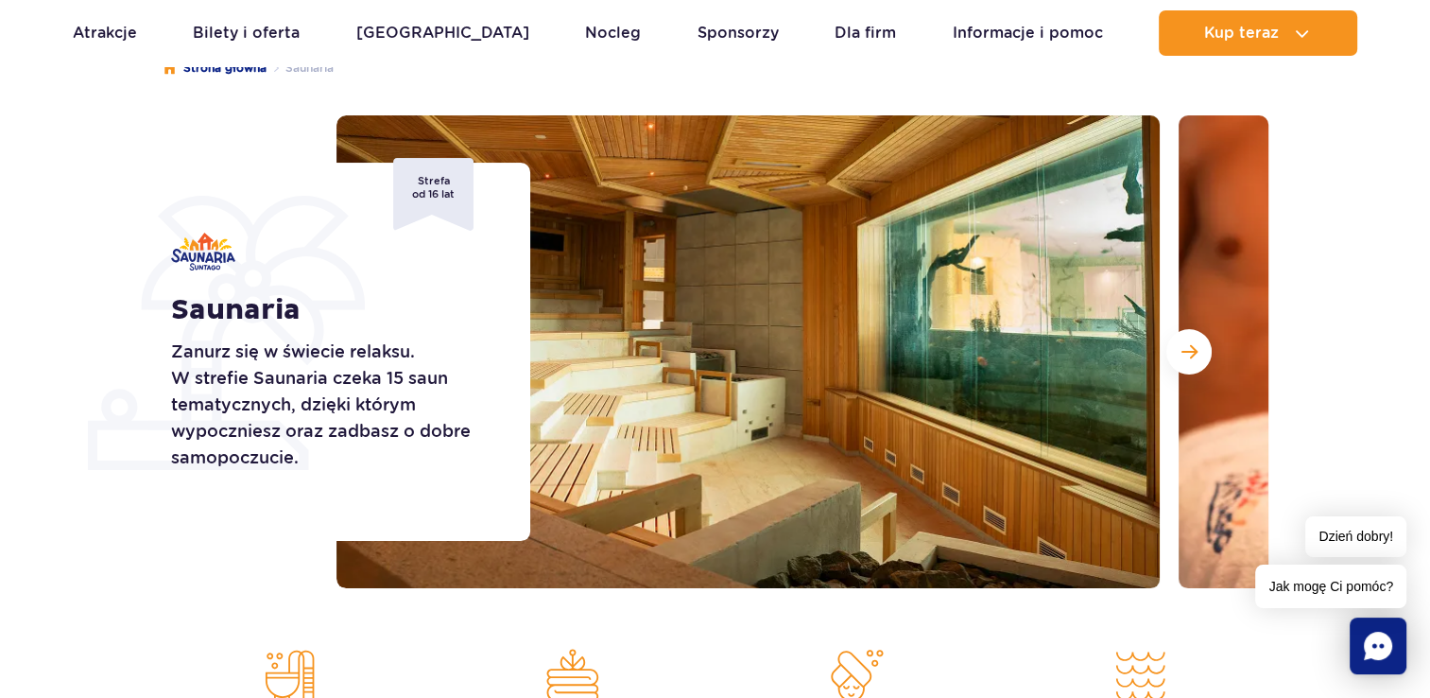
scroll to position [189, 0]
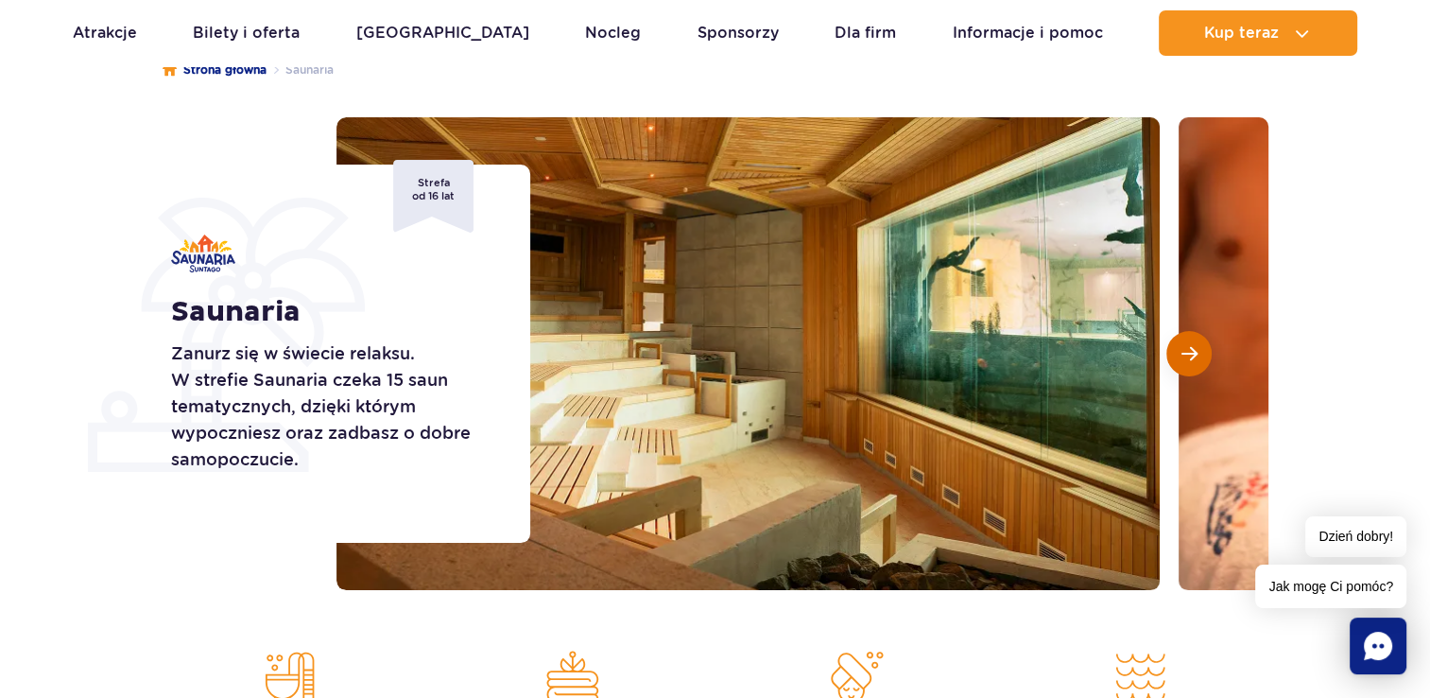
click at [1191, 355] on span "Następny slajd" at bounding box center [1190, 353] width 16 height 17
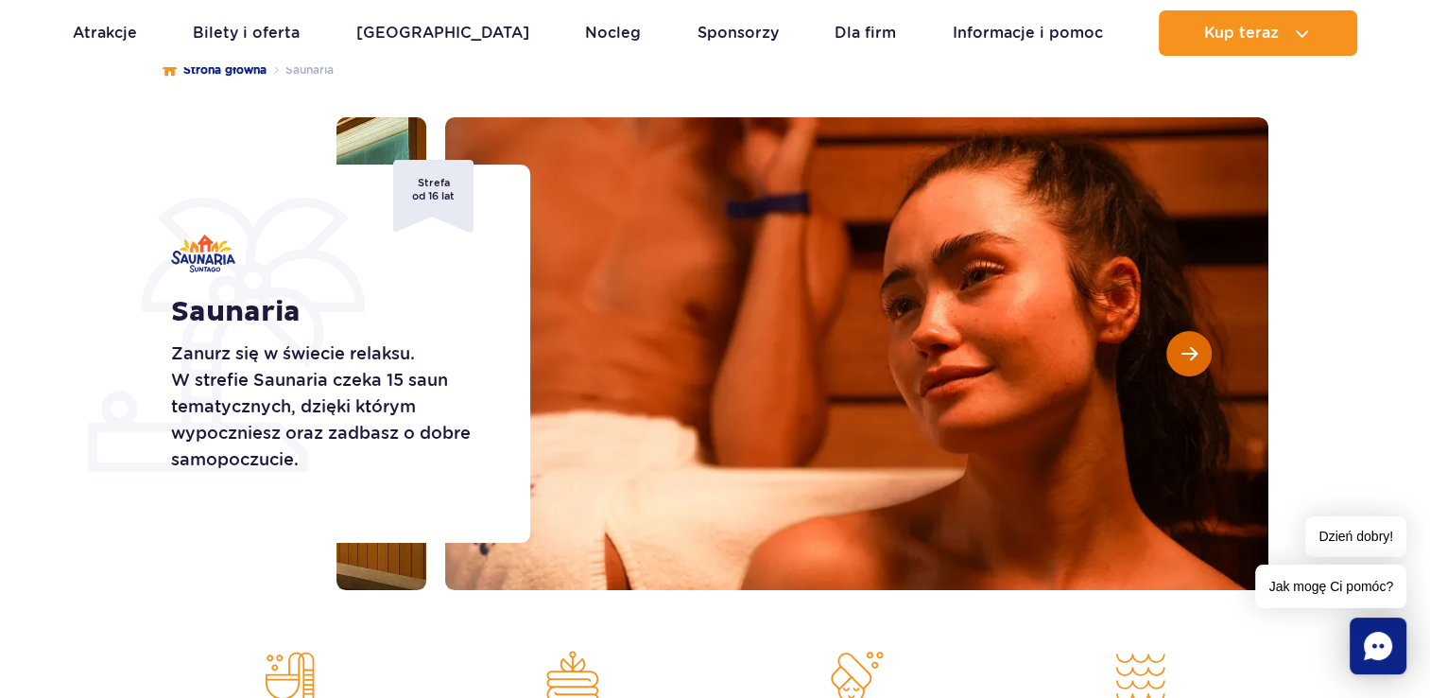
click at [1191, 355] on span "Następny slajd" at bounding box center [1190, 353] width 16 height 17
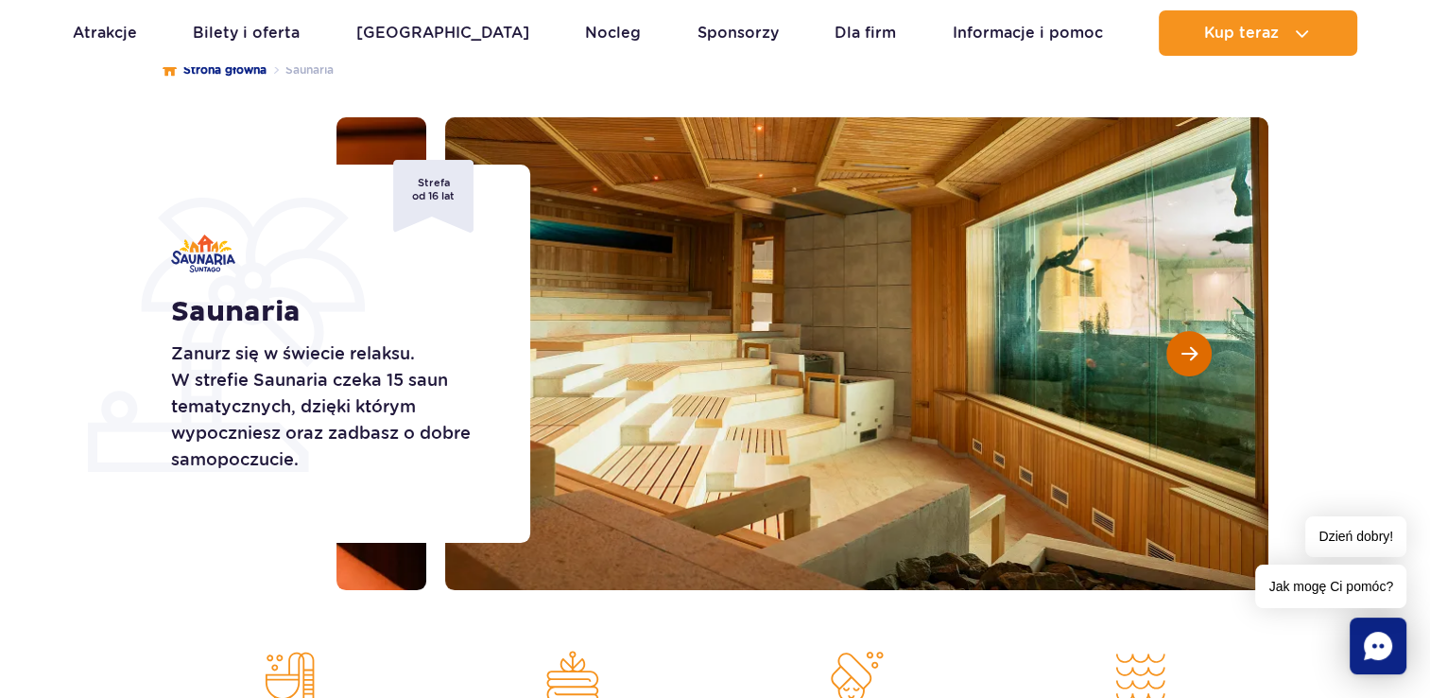
click at [1191, 355] on span "Następny slajd" at bounding box center [1190, 353] width 16 height 17
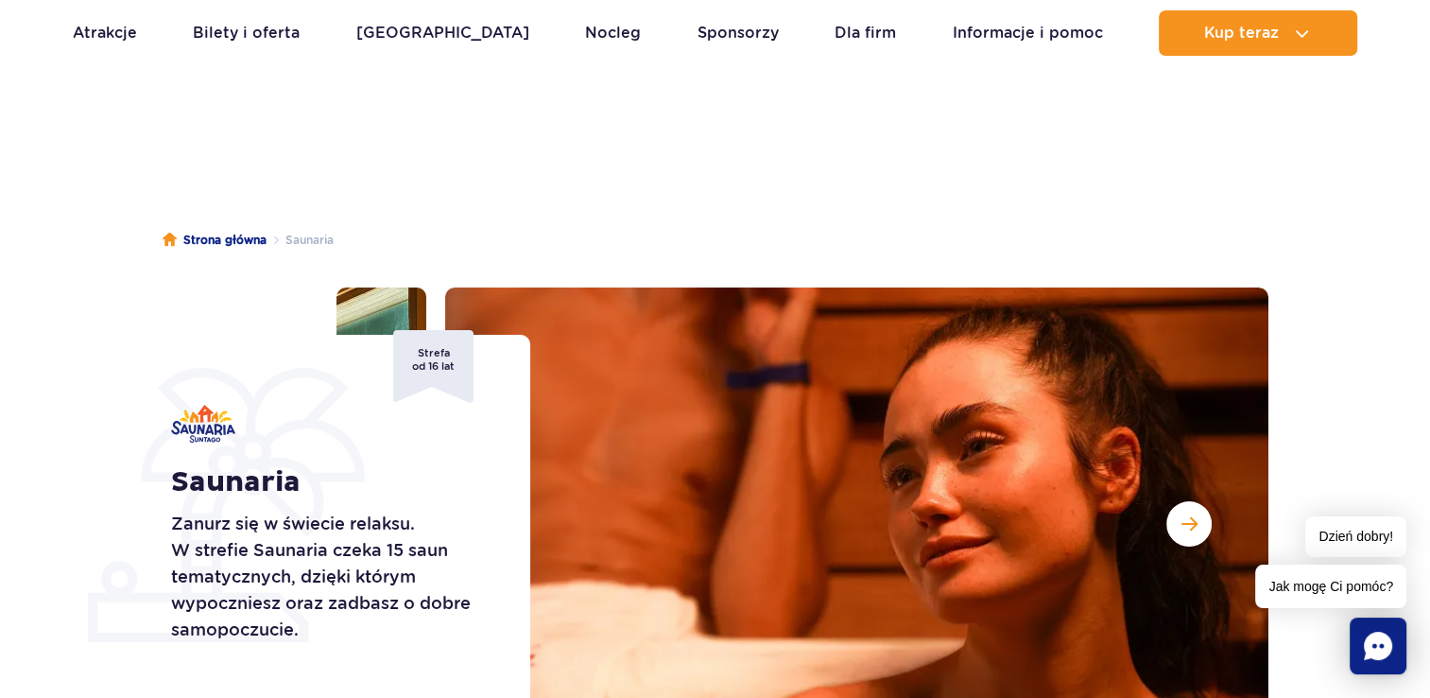
scroll to position [0, 0]
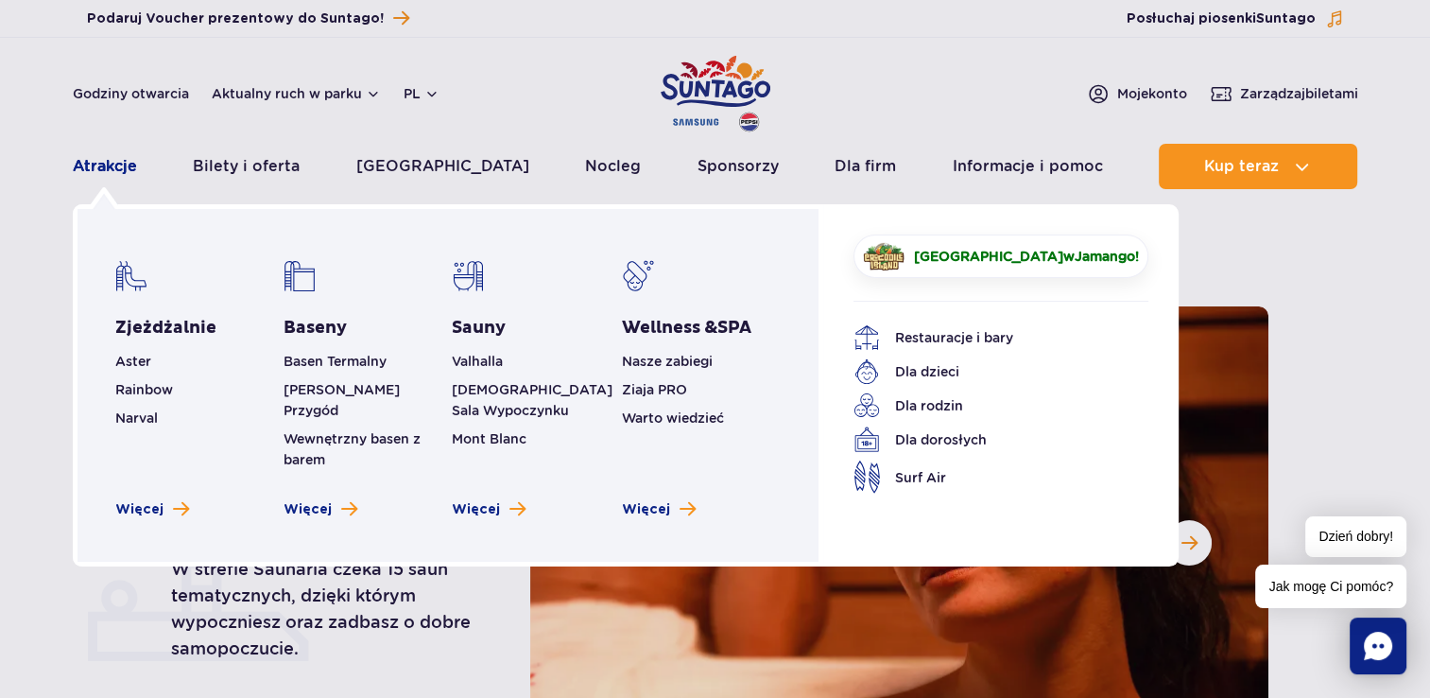
click at [98, 168] on link "Atrakcje" at bounding box center [105, 166] width 64 height 45
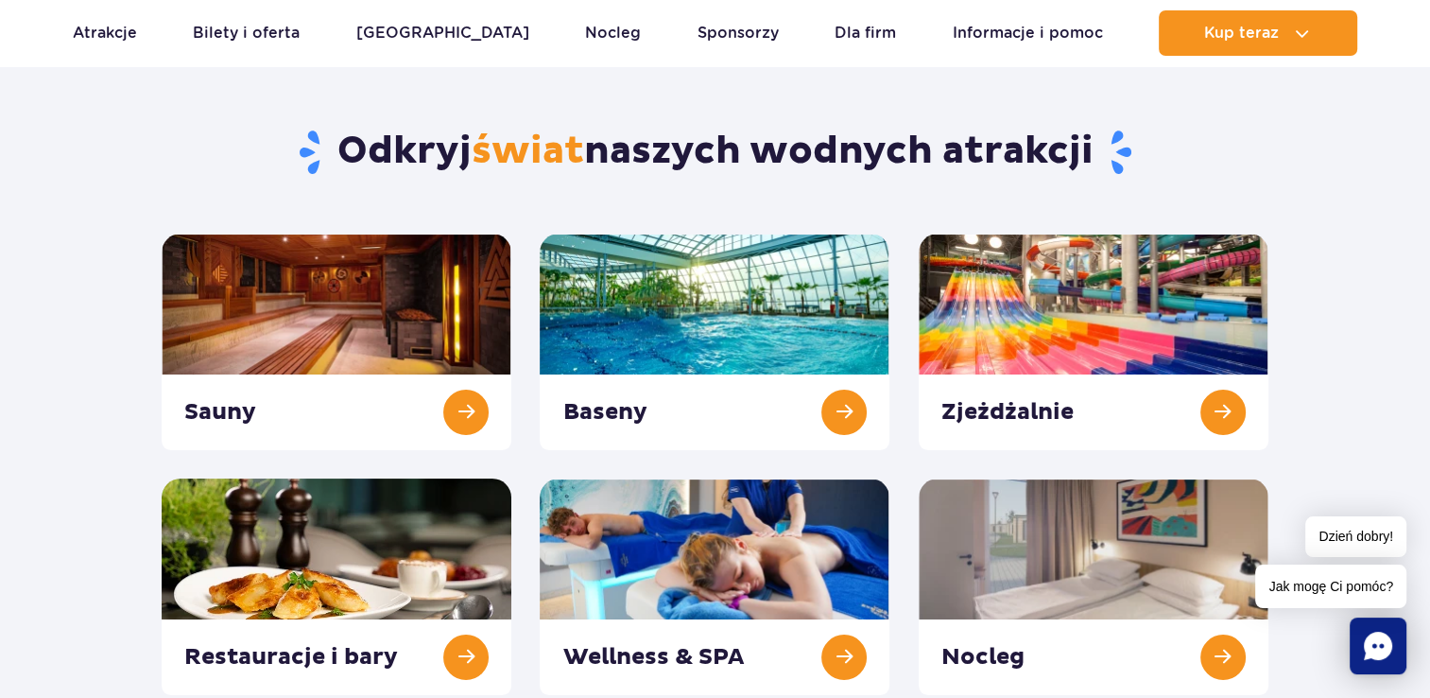
scroll to position [95, 0]
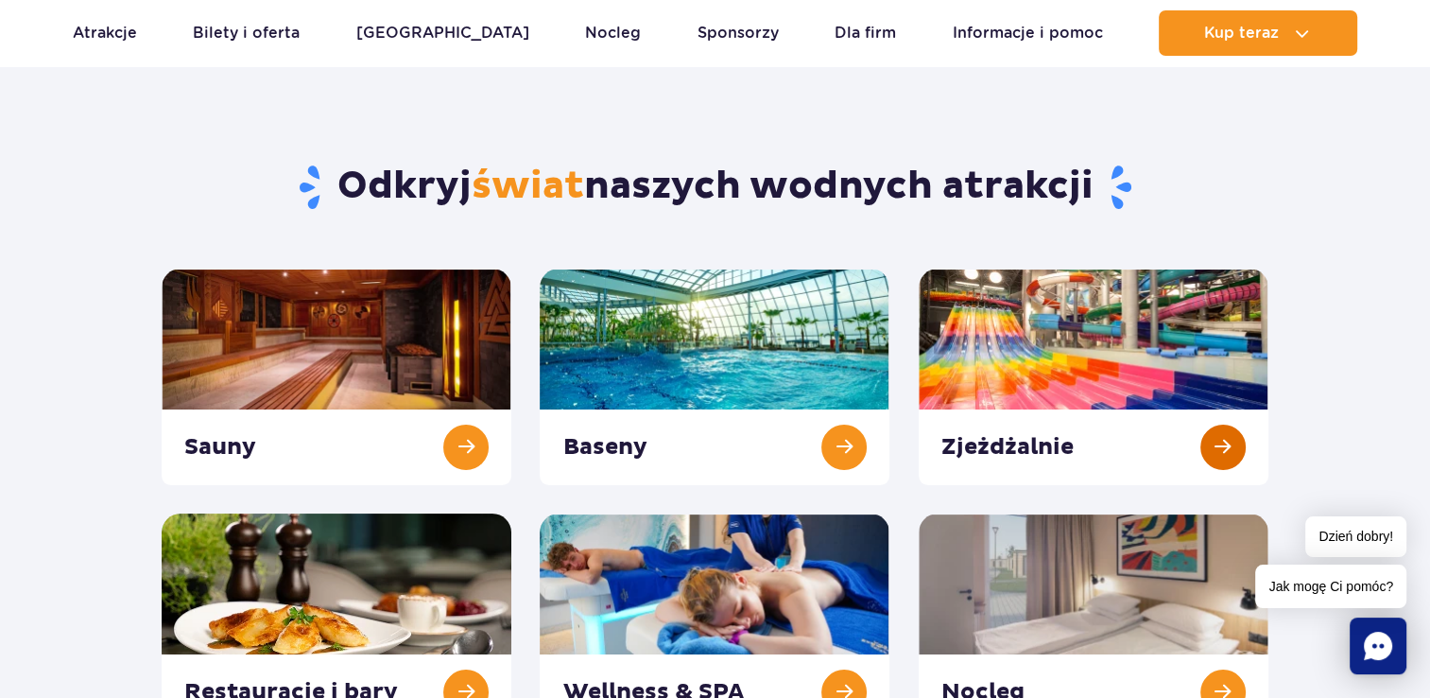
click at [1210, 432] on link at bounding box center [1094, 376] width 350 height 216
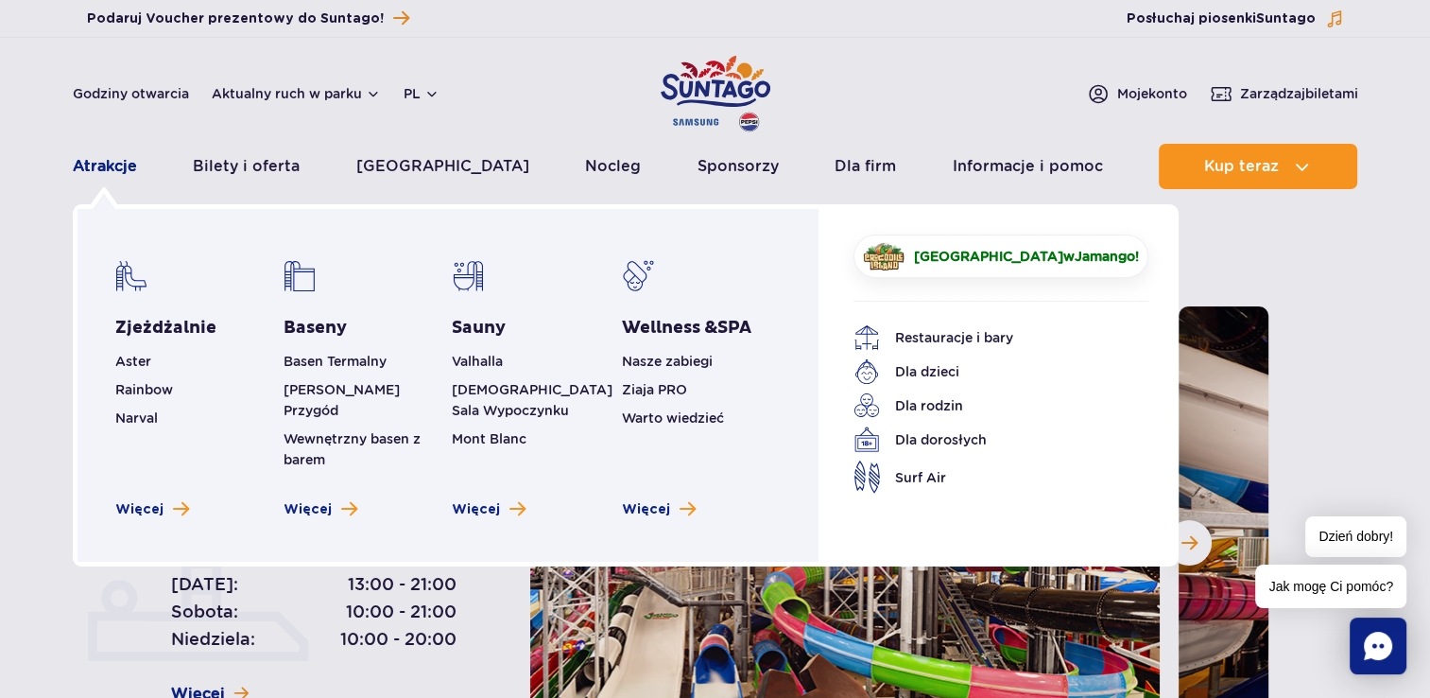
click at [110, 164] on link "Atrakcje" at bounding box center [105, 166] width 64 height 45
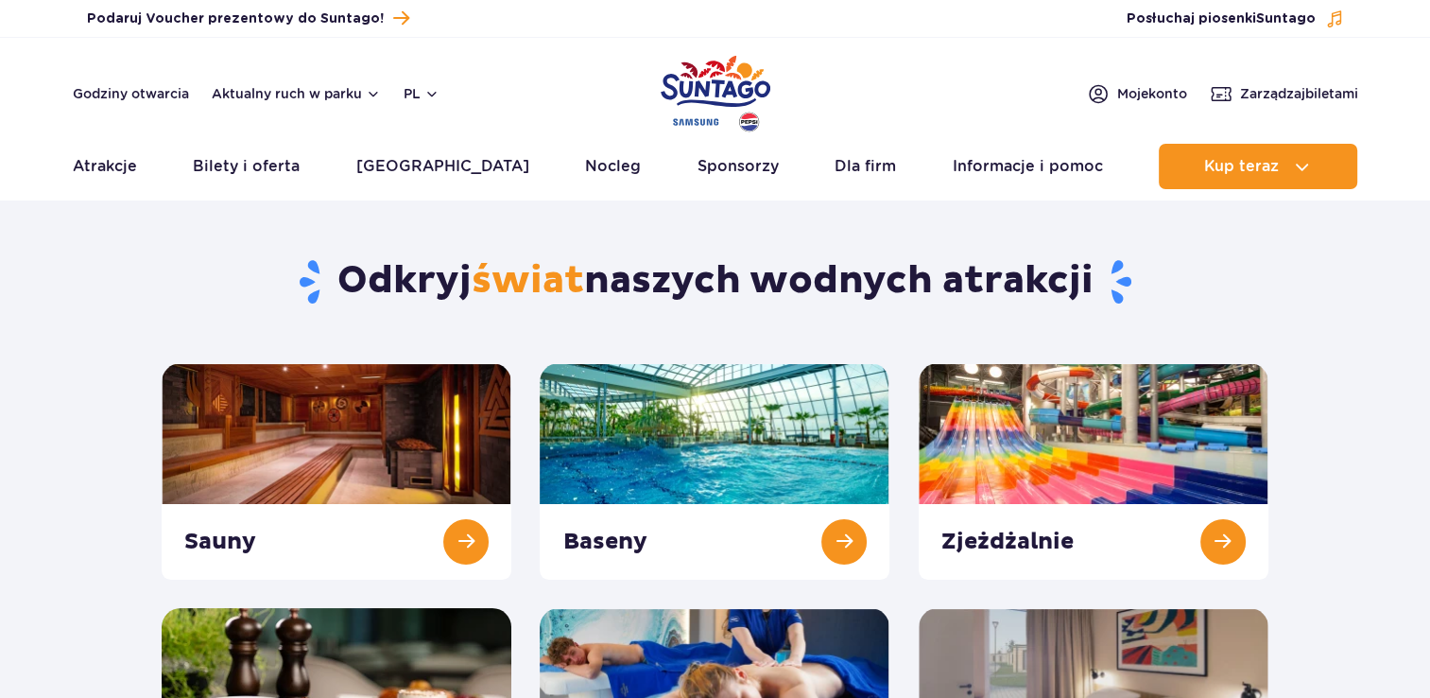
click at [110, 164] on link "Atrakcje" at bounding box center [105, 166] width 64 height 45
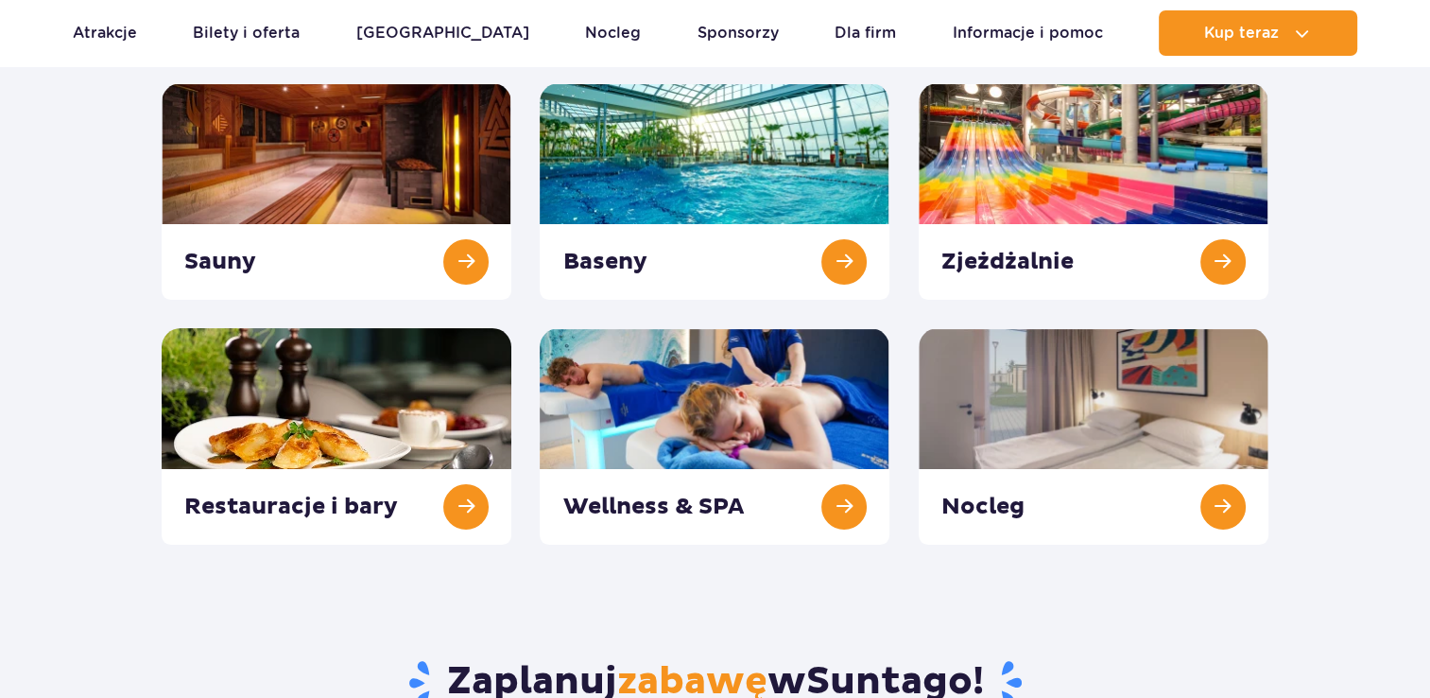
scroll to position [284, 0]
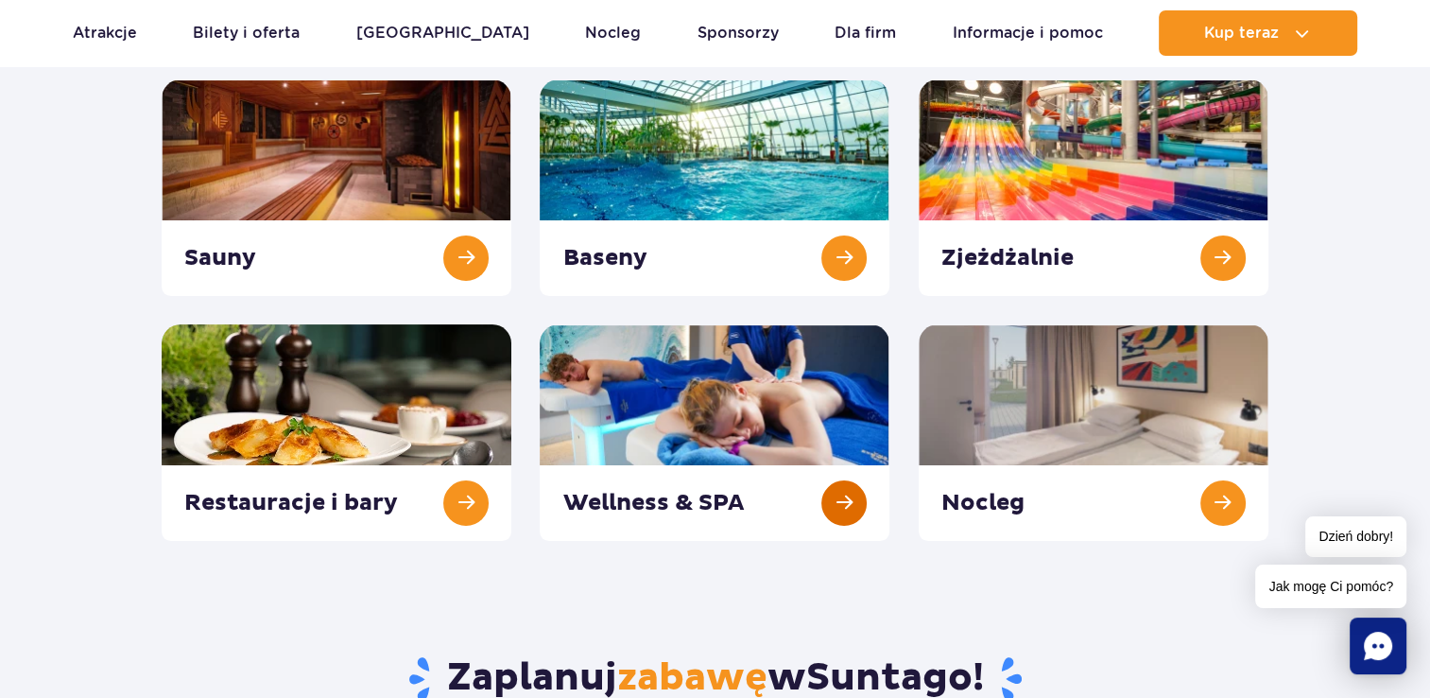
click at [750, 407] on link at bounding box center [715, 432] width 350 height 216
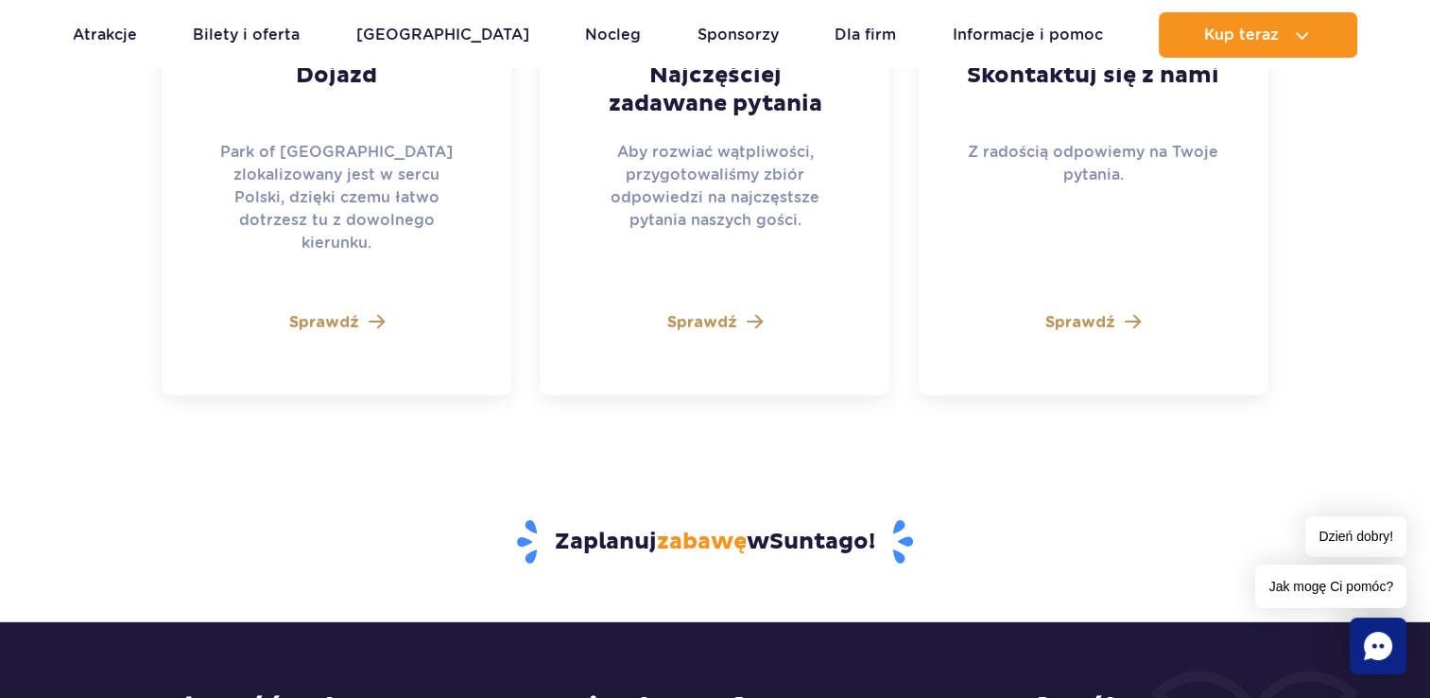
scroll to position [5309, 0]
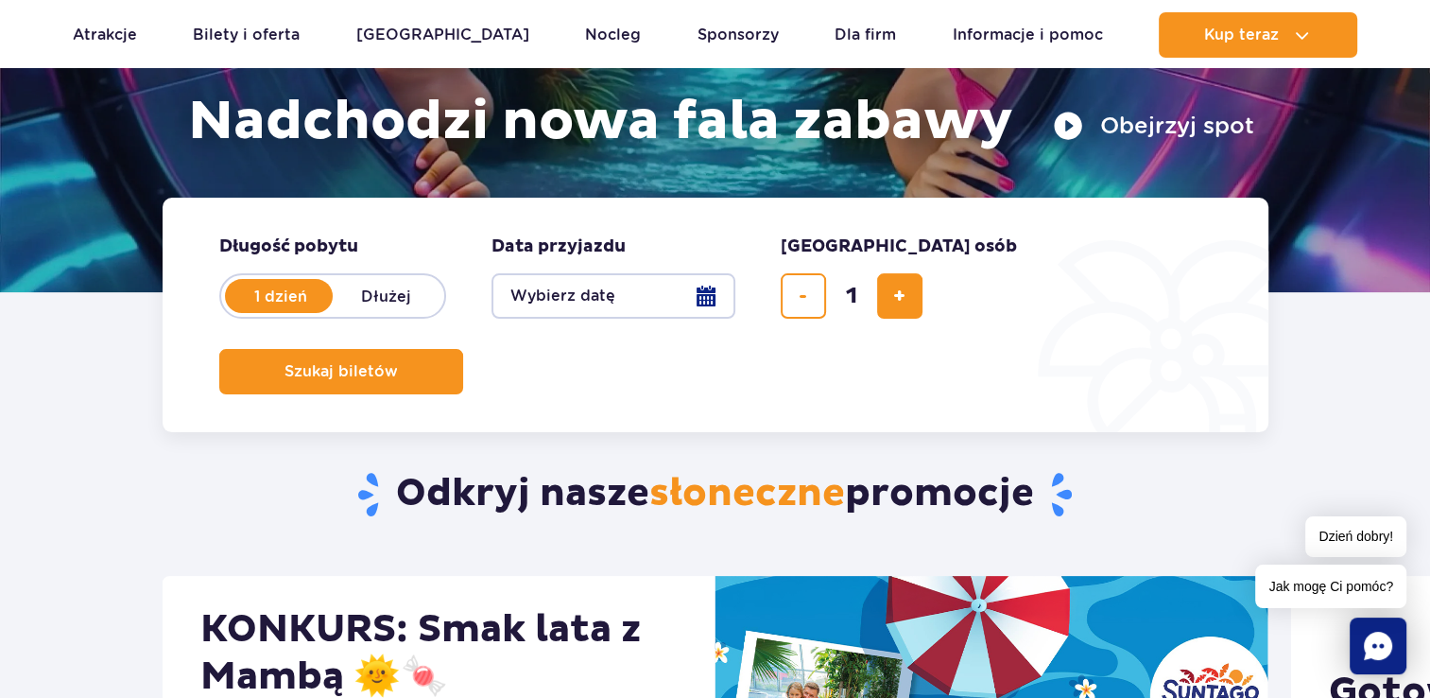
scroll to position [284, 0]
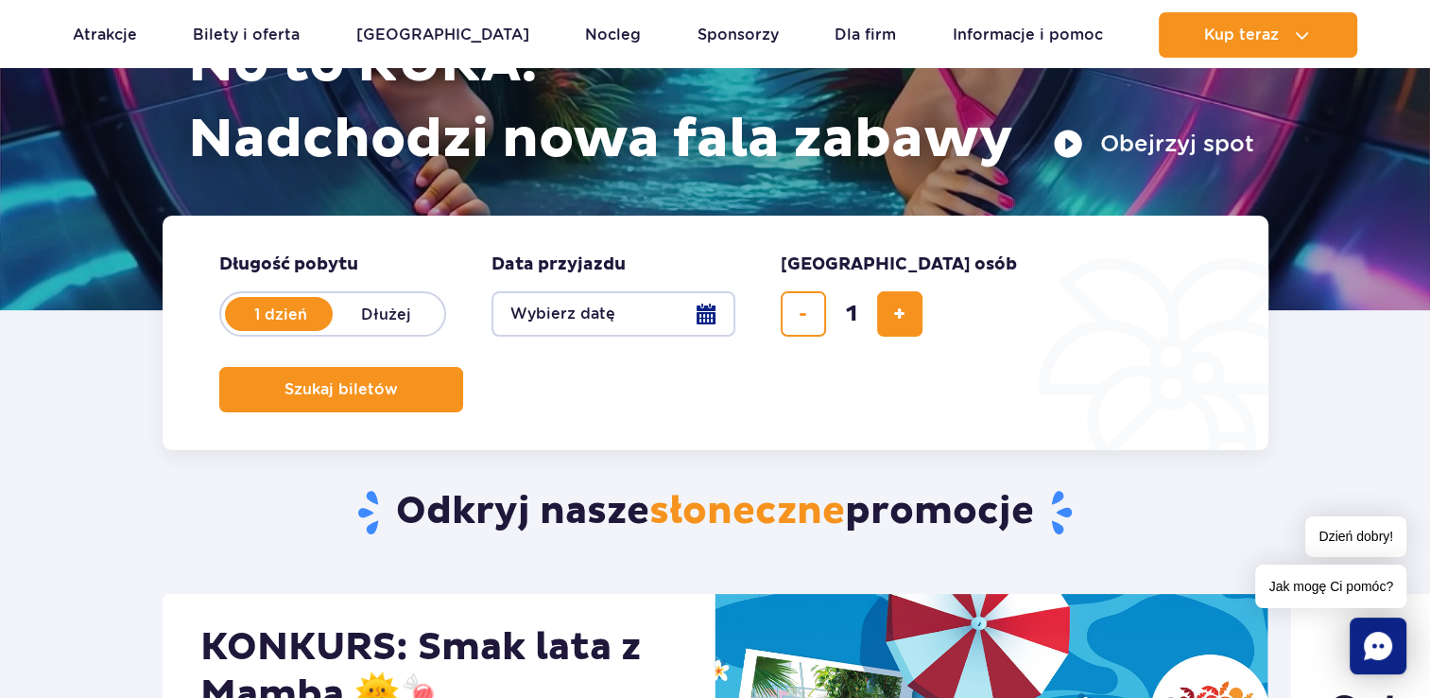
click at [701, 315] on button "Wybierz datę" at bounding box center [614, 313] width 244 height 45
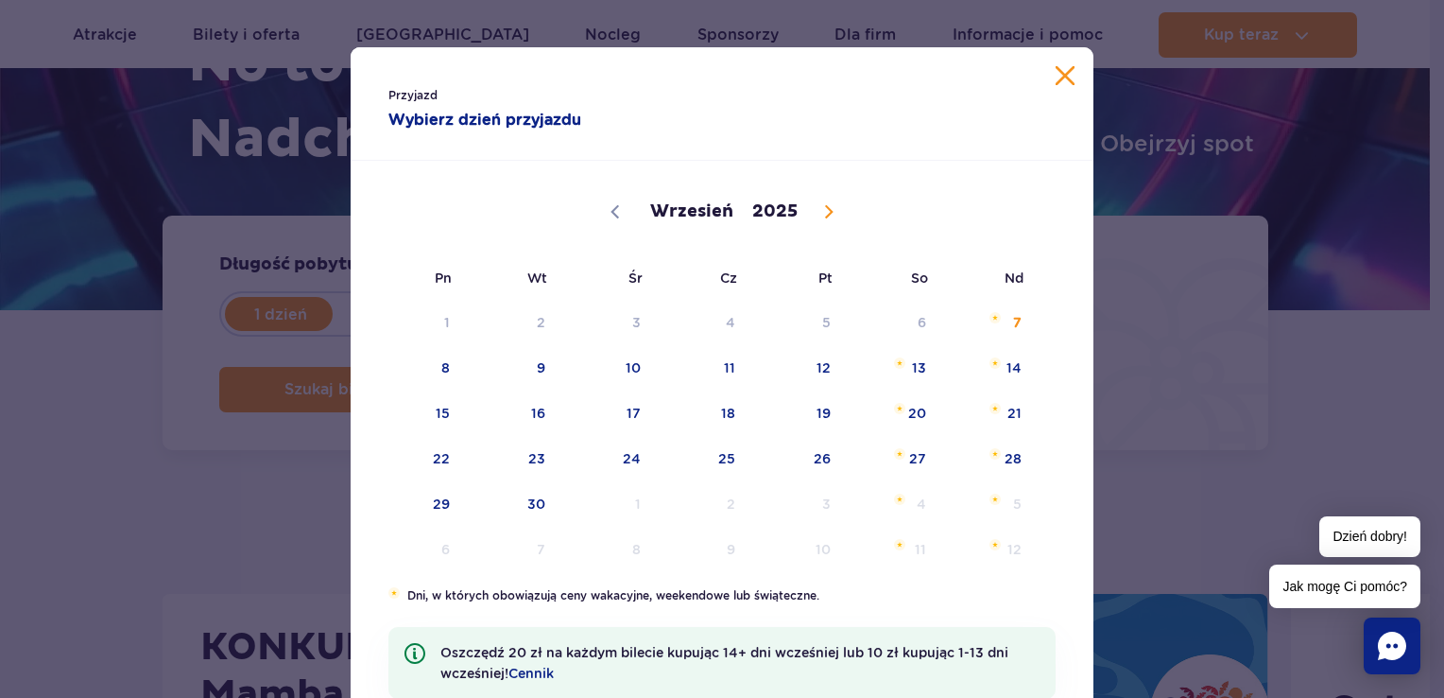
click at [813, 206] on span at bounding box center [829, 212] width 32 height 32
select select "9"
click at [435, 414] on span "13" at bounding box center [417, 412] width 95 height 43
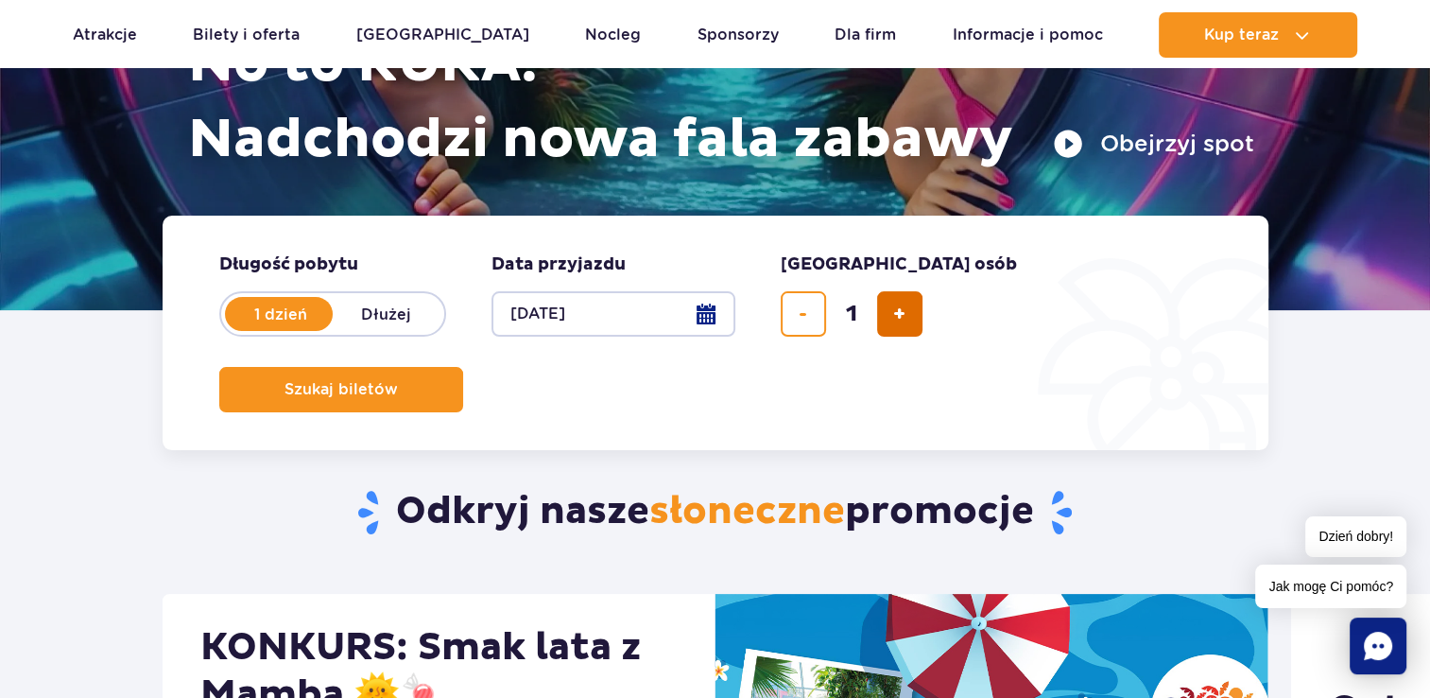
click at [899, 314] on span "dodaj bilet" at bounding box center [899, 314] width 12 height 0
click at [909, 320] on button "dodaj bilet" at bounding box center [899, 313] width 45 height 45
click at [907, 320] on button "dodaj bilet" at bounding box center [899, 313] width 45 height 45
click at [903, 314] on span "dodaj bilet" at bounding box center [899, 314] width 12 height 0
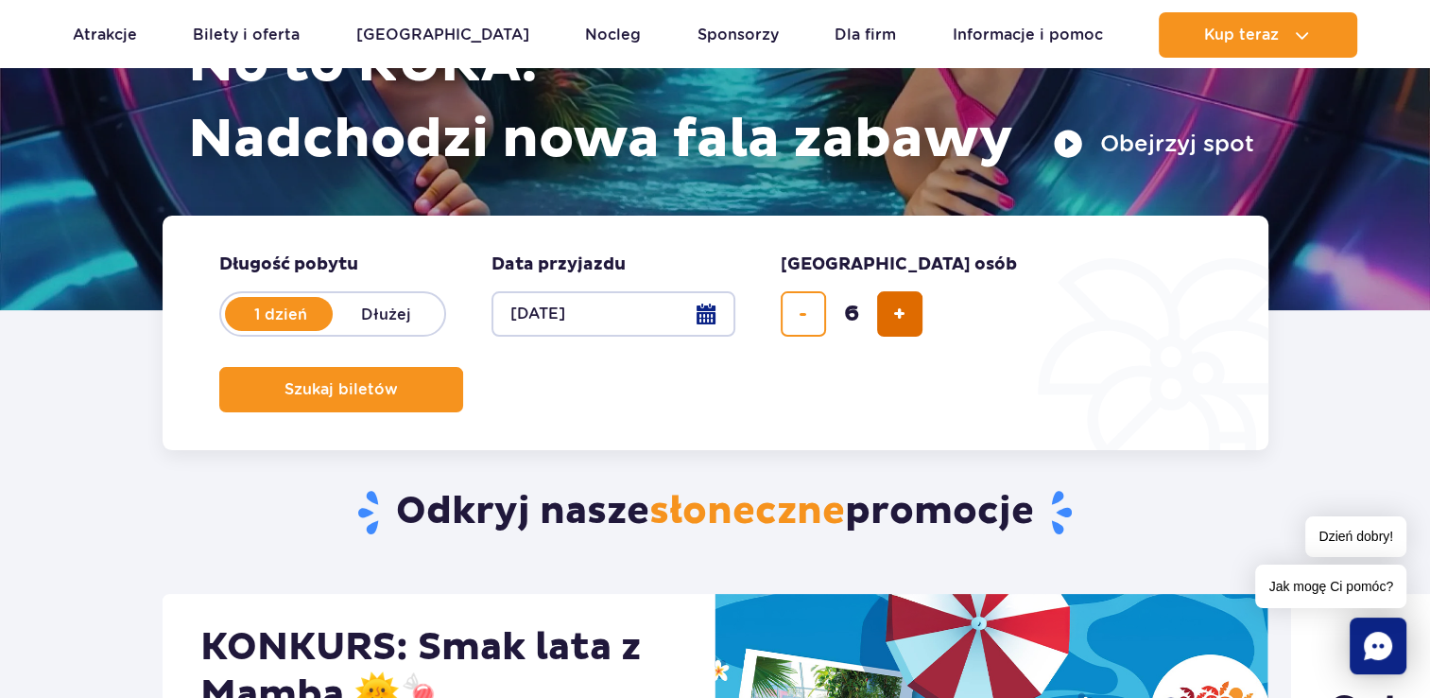
click at [902, 314] on span "dodaj bilet" at bounding box center [899, 314] width 12 height 0
click at [901, 314] on span "dodaj bilet" at bounding box center [899, 314] width 12 height 0
click at [900, 314] on span "dodaj bilet" at bounding box center [899, 314] width 12 height 0
click at [898, 314] on span "dodaj bilet" at bounding box center [899, 314] width 12 height 0
click at [896, 314] on span "dodaj bilet" at bounding box center [899, 314] width 12 height 0
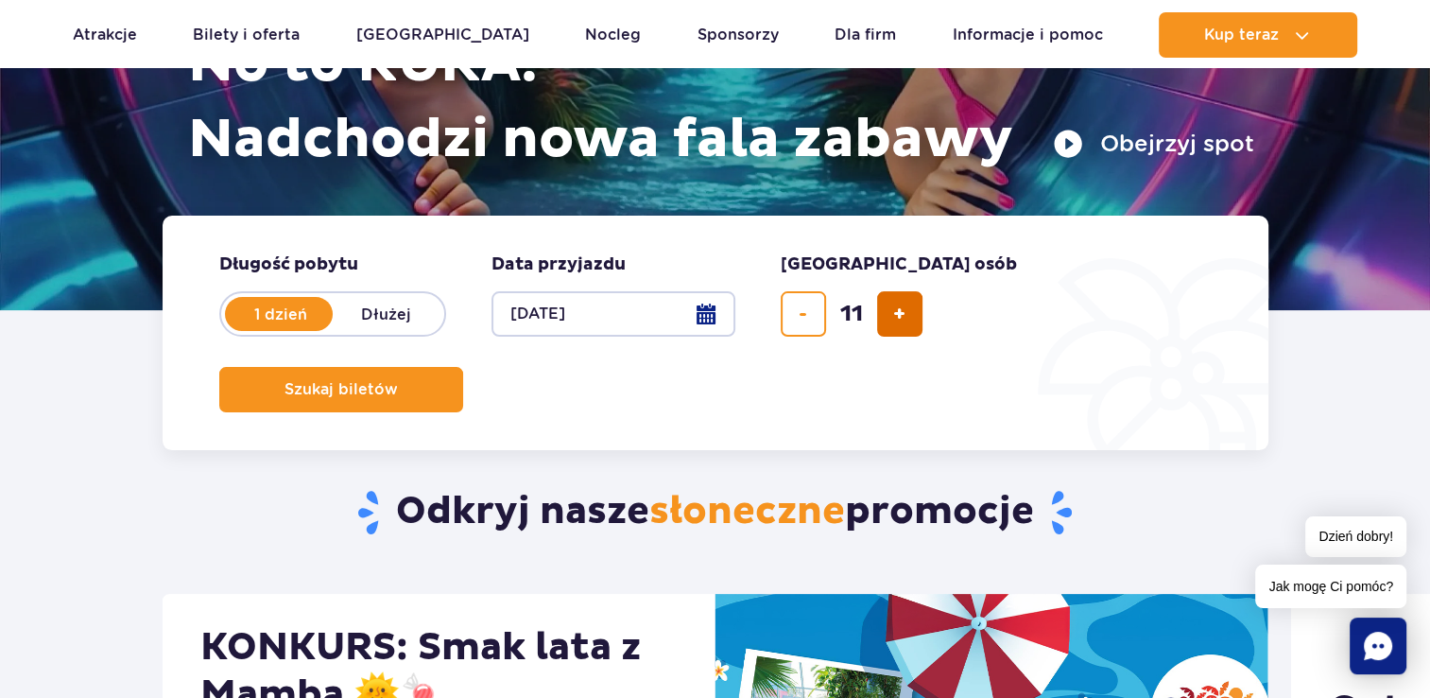
click at [896, 314] on span "dodaj bilet" at bounding box center [899, 314] width 12 height 0
click at [895, 314] on span "dodaj bilet" at bounding box center [899, 314] width 12 height 0
type input "14"
click at [895, 314] on div "14" at bounding box center [852, 313] width 142 height 45
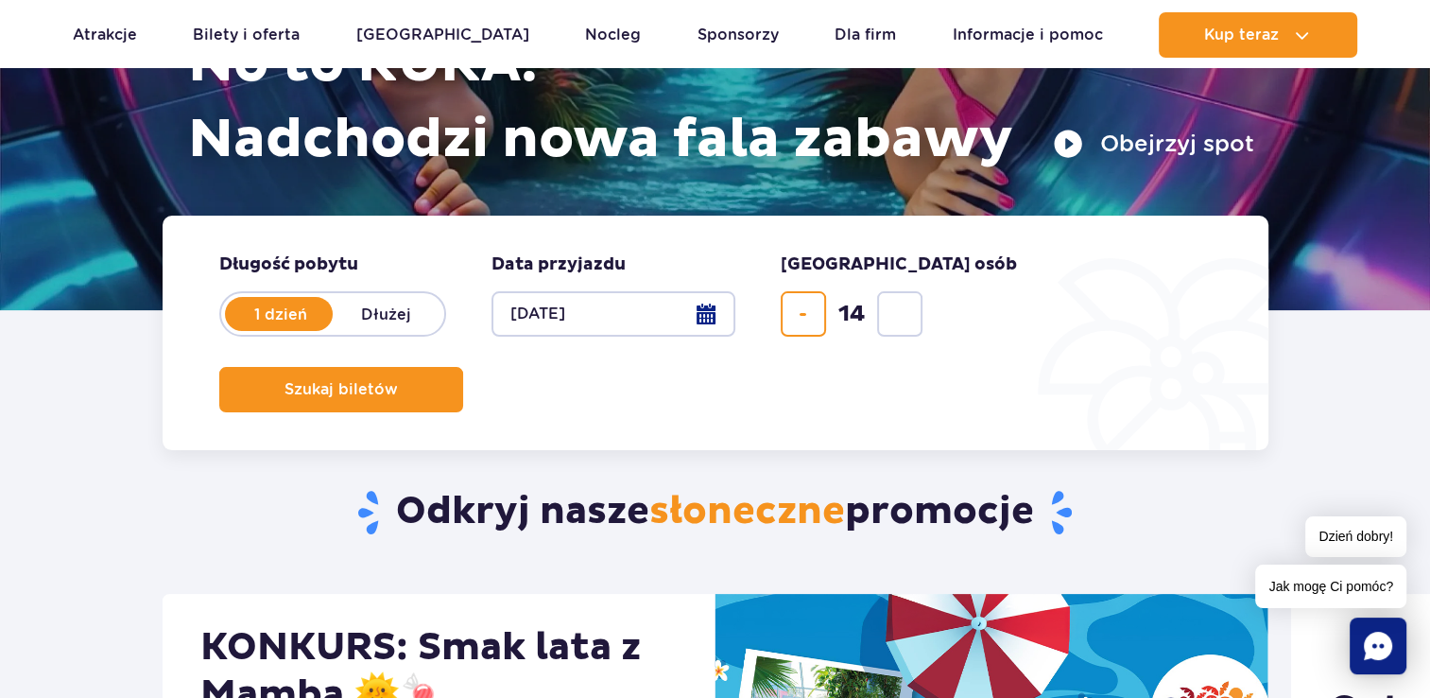
click at [895, 313] on div "14" at bounding box center [852, 313] width 142 height 45
click at [894, 313] on div "14" at bounding box center [852, 313] width 142 height 45
click at [891, 312] on div "14" at bounding box center [852, 313] width 142 height 45
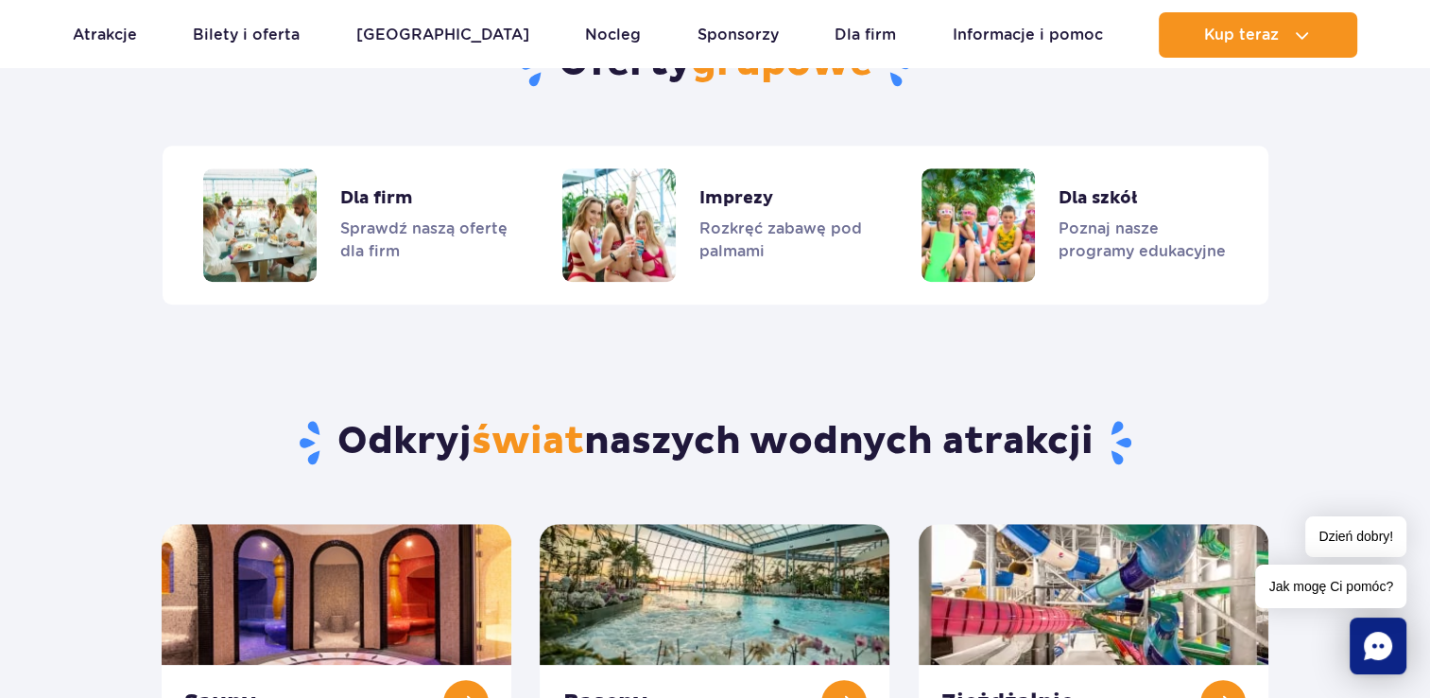
scroll to position [1702, 0]
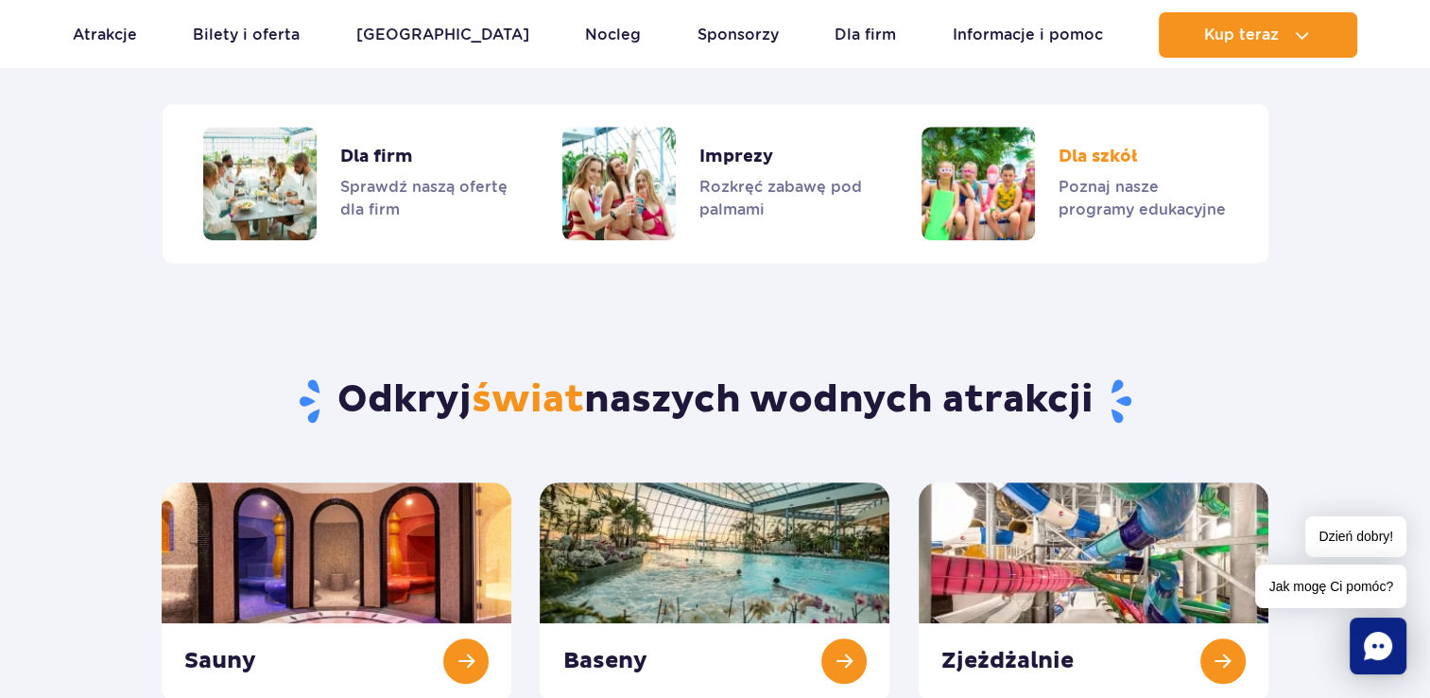
click at [1104, 155] on link "Dla szkół" at bounding box center [1074, 183] width 304 height 113
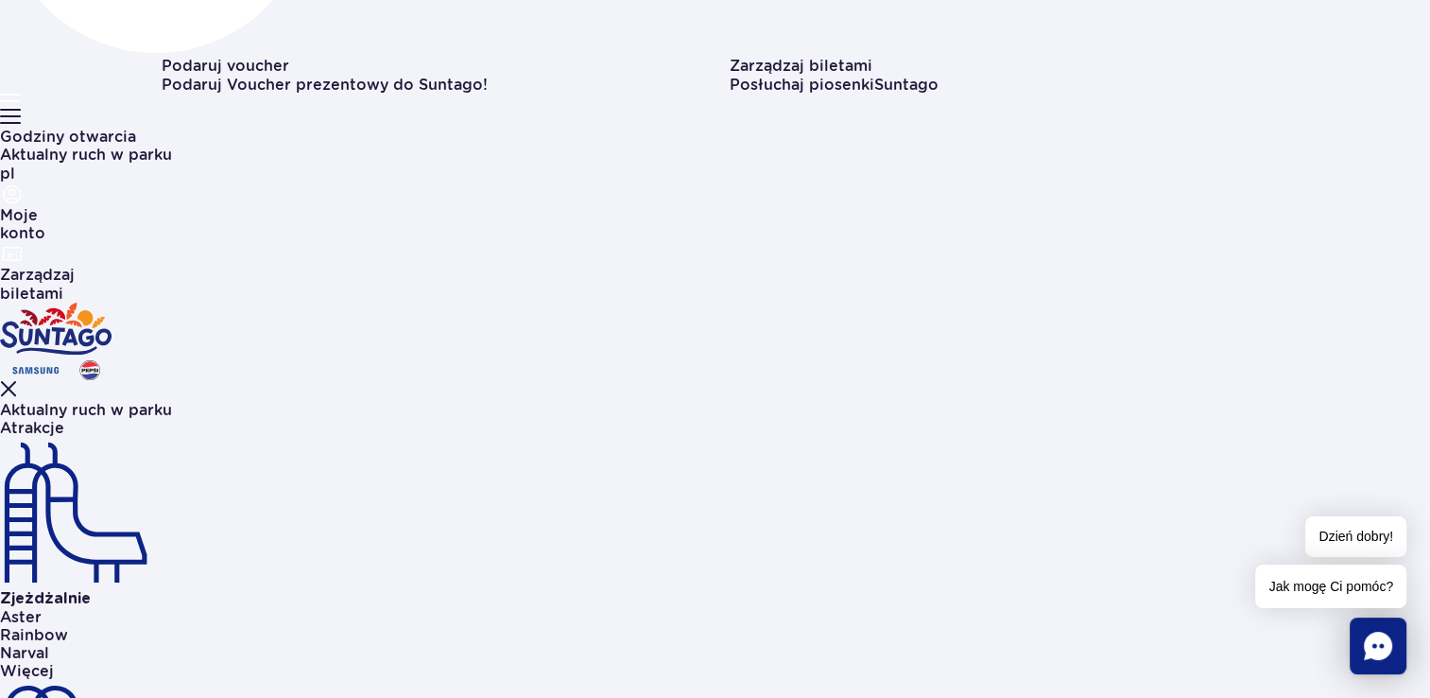
scroll to position [473, 0]
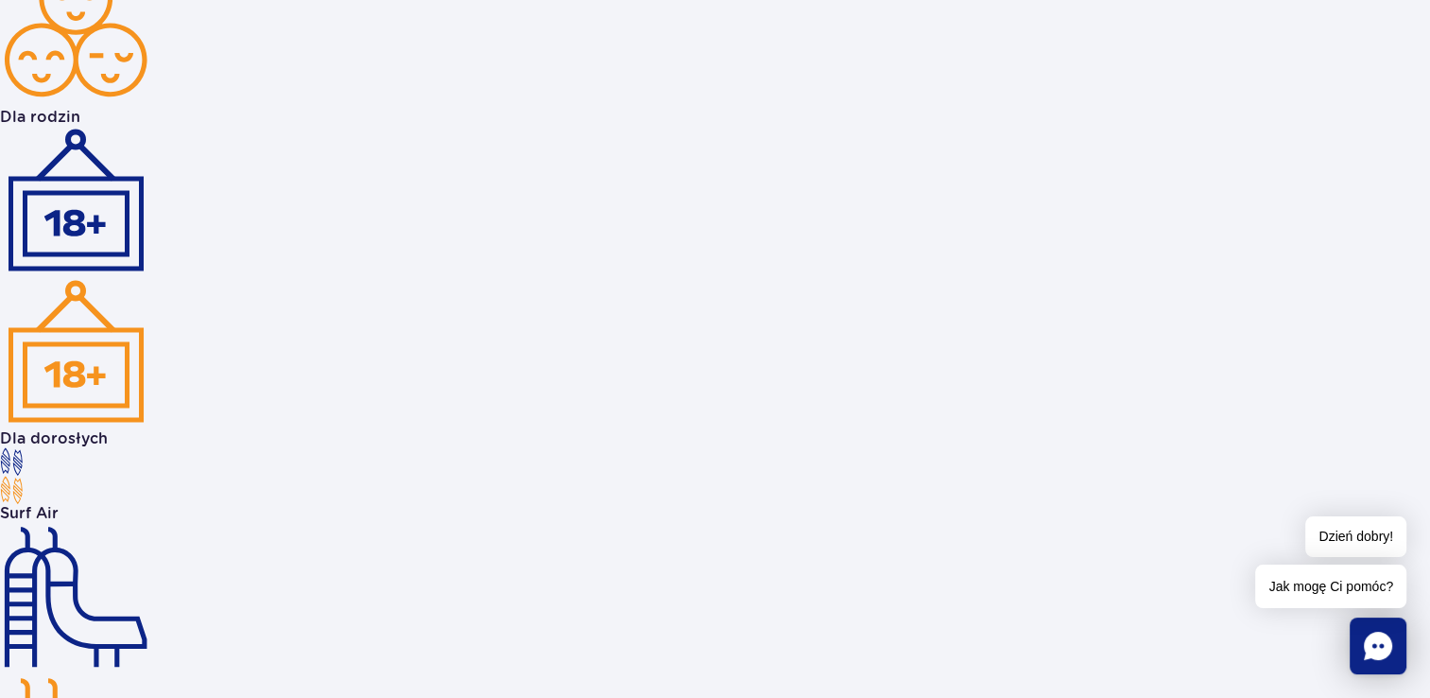
scroll to position [2605, 0]
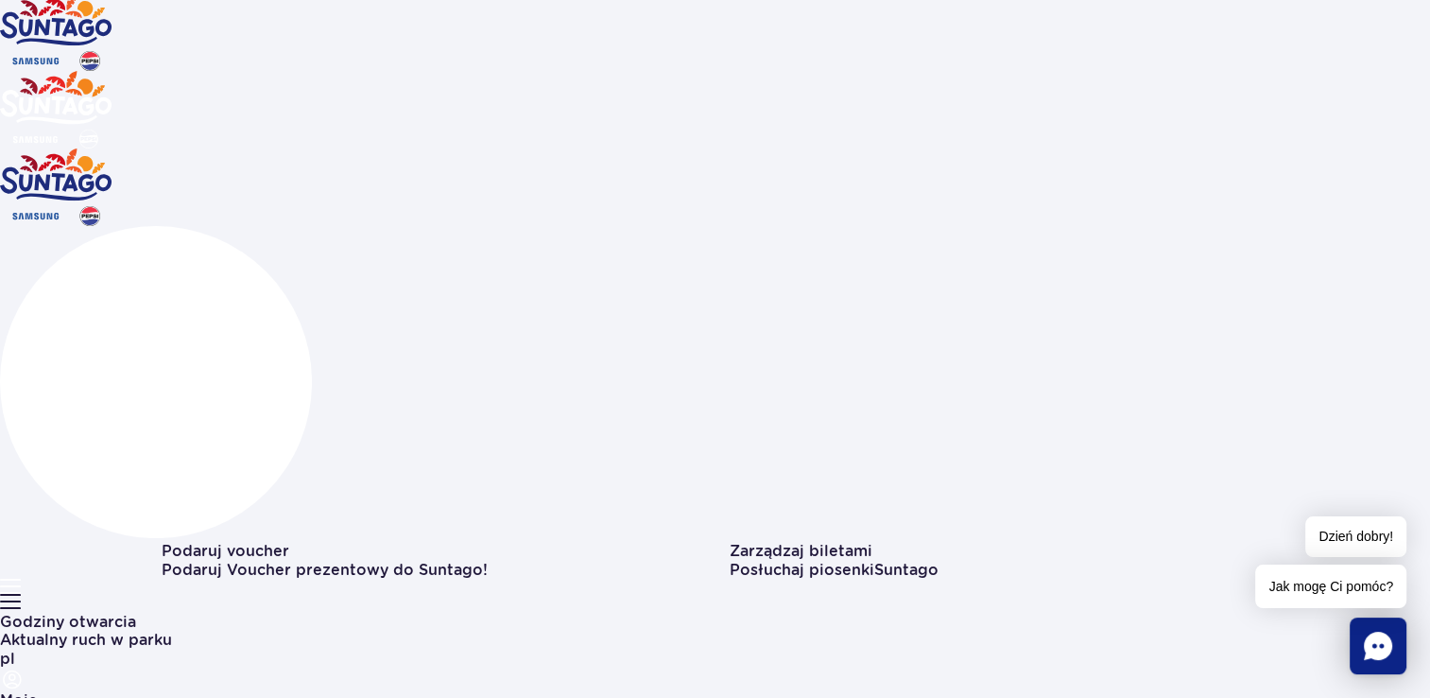
scroll to position [0, 0]
